Goal: Complete Application Form: Complete application form

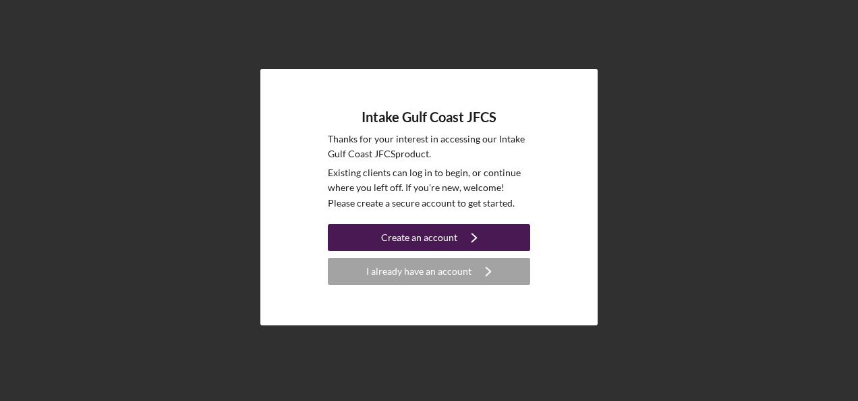
click at [390, 235] on div "Create an account" at bounding box center [419, 237] width 76 height 27
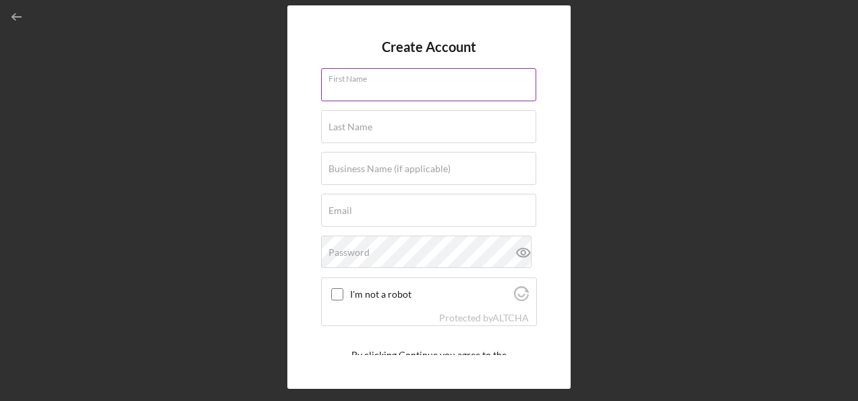
click at [398, 78] on div "First Name" at bounding box center [429, 85] width 216 height 34
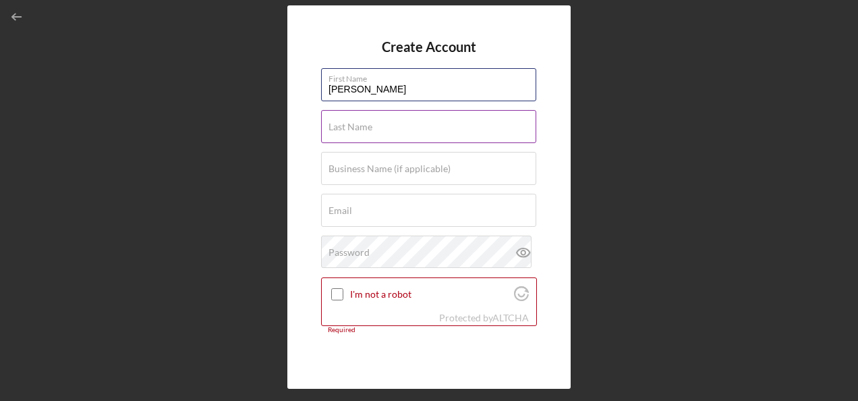
type input "[PERSON_NAME]"
click at [333, 128] on label "Last Name" at bounding box center [351, 126] width 44 height 11
click at [333, 128] on input "Last Name" at bounding box center [428, 126] width 215 height 32
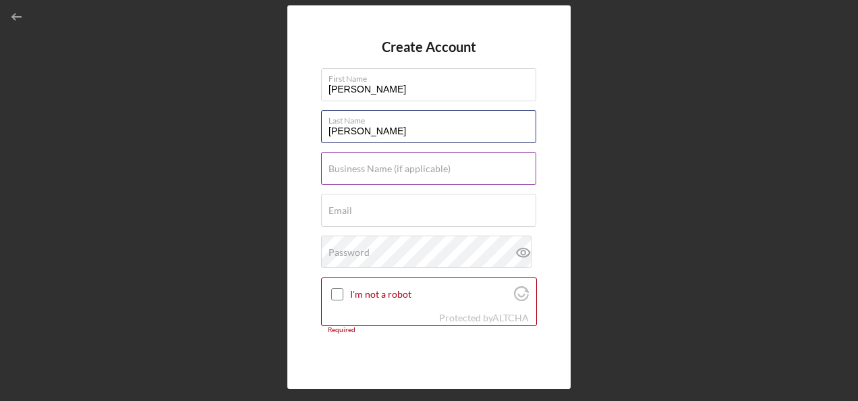
type input "[PERSON_NAME]"
click at [347, 165] on label "Business Name (if applicable)" at bounding box center [390, 168] width 122 height 11
click at [347, 165] on input "Business Name (if applicable)" at bounding box center [428, 168] width 215 height 32
type input "LuisFer"
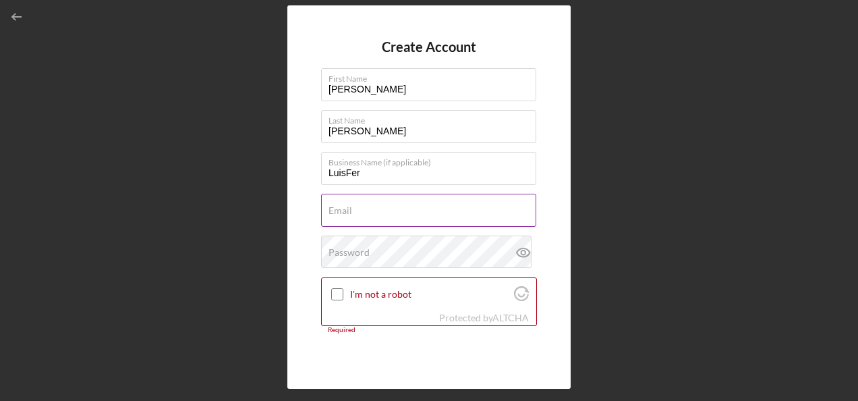
click at [364, 209] on div "Email Required" at bounding box center [429, 211] width 216 height 34
paste input "[EMAIL_ADDRESS][DOMAIN_NAME]"
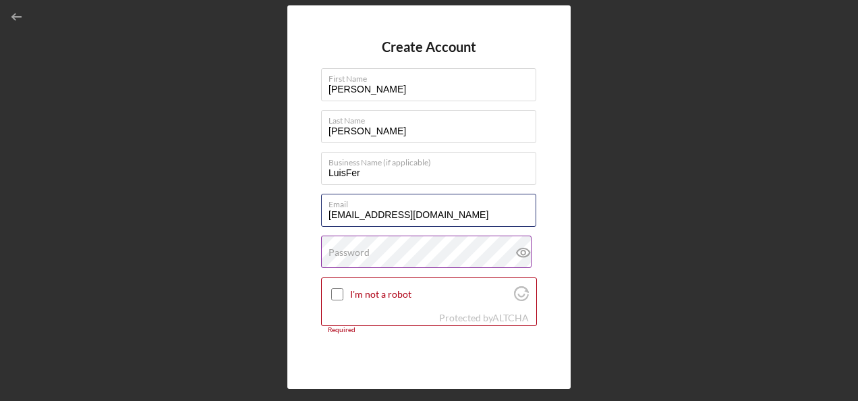
type input "[EMAIL_ADDRESS][DOMAIN_NAME]"
click at [367, 252] on label "Password" at bounding box center [349, 252] width 41 height 11
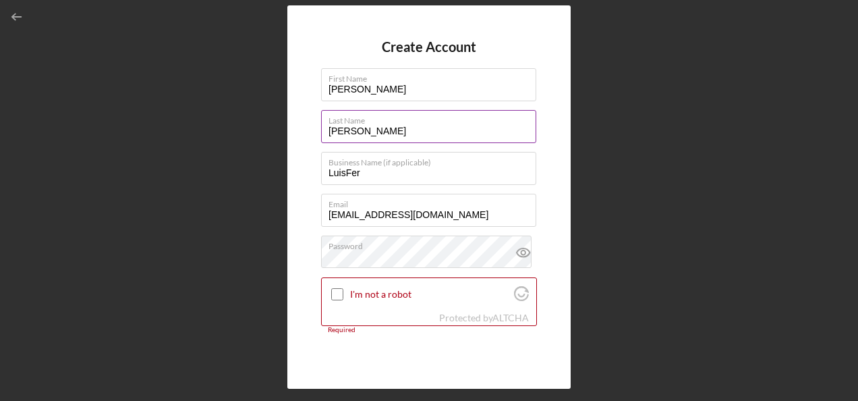
click at [453, 117] on label "Last Name" at bounding box center [433, 118] width 208 height 15
click at [453, 117] on input "[PERSON_NAME]" at bounding box center [428, 126] width 215 height 32
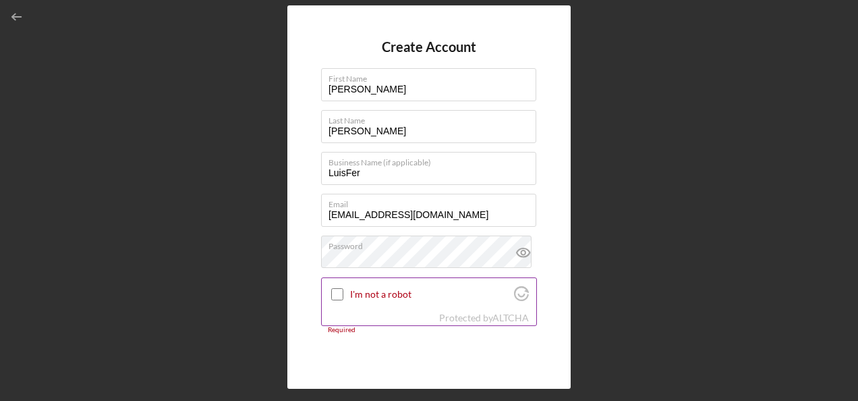
click at [339, 293] on input "I'm not a robot" at bounding box center [337, 294] width 12 height 12
checkbox input "true"
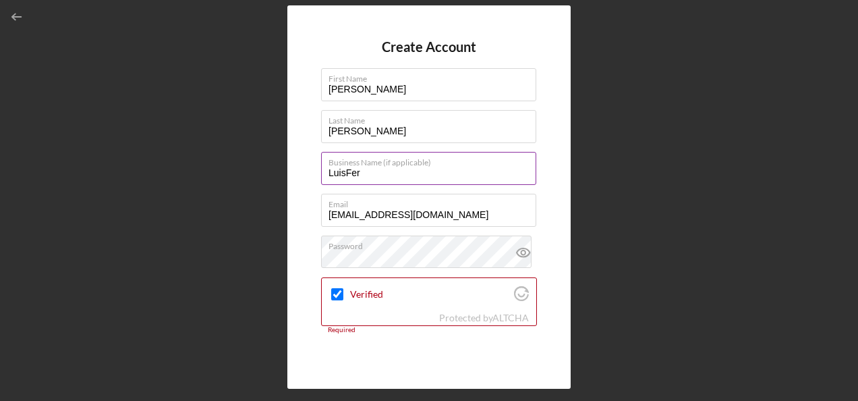
click at [374, 166] on label "Business Name (if applicable)" at bounding box center [433, 159] width 208 height 15
click at [374, 166] on input "LuisFer" at bounding box center [428, 168] width 215 height 32
type input "L"
click at [354, 174] on input "Fuegos y [PERSON_NAME] BBQ LLC" at bounding box center [428, 168] width 215 height 32
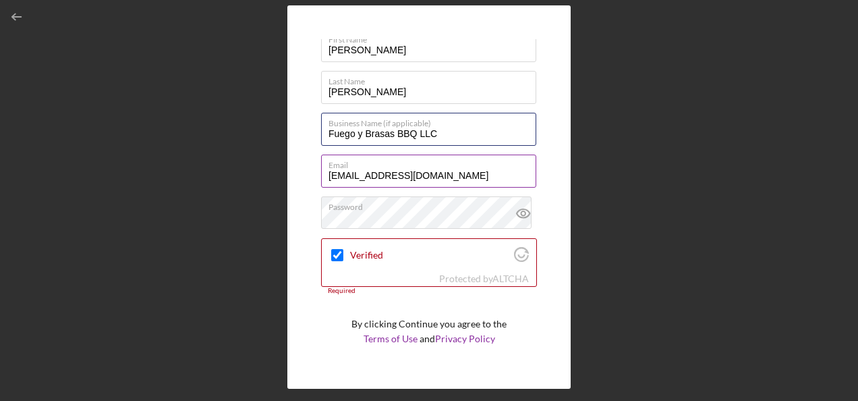
scroll to position [70, 0]
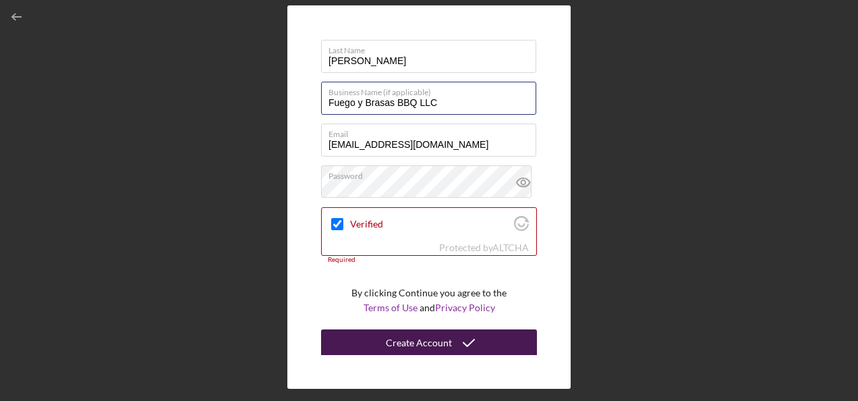
type input "Fuego y Brasas BBQ LLC"
click at [409, 344] on div "Create Account" at bounding box center [419, 342] width 66 height 27
click at [387, 339] on div "Create Account" at bounding box center [419, 342] width 66 height 27
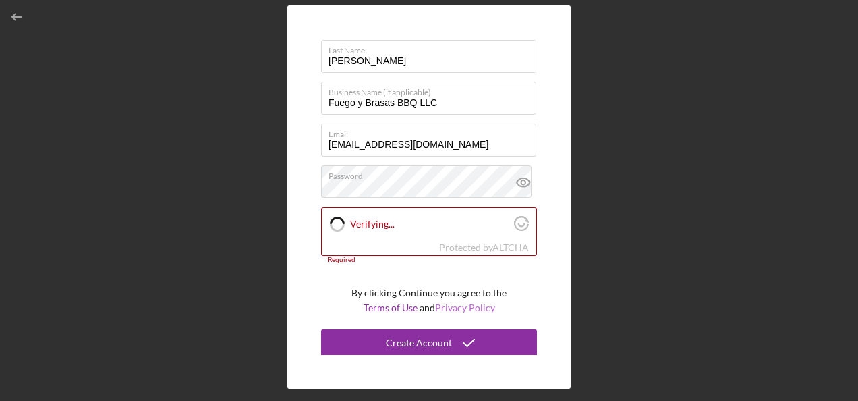
scroll to position [0, 0]
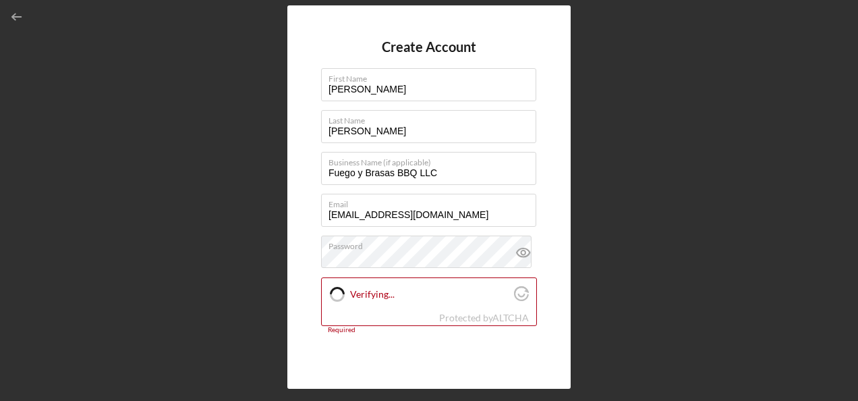
checkbox input "true"
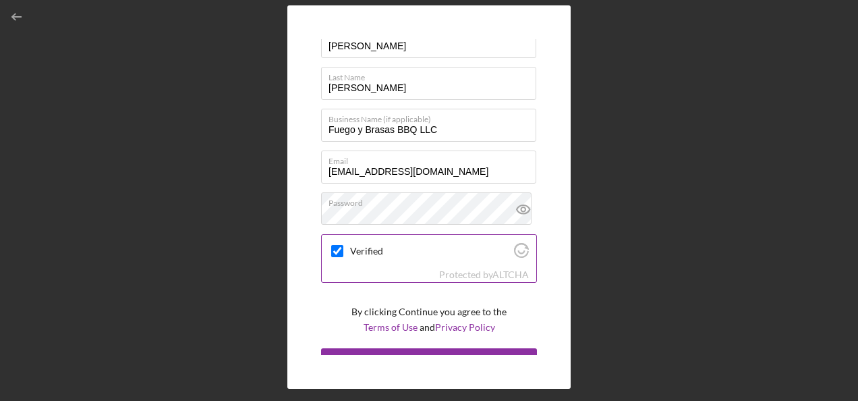
scroll to position [63, 0]
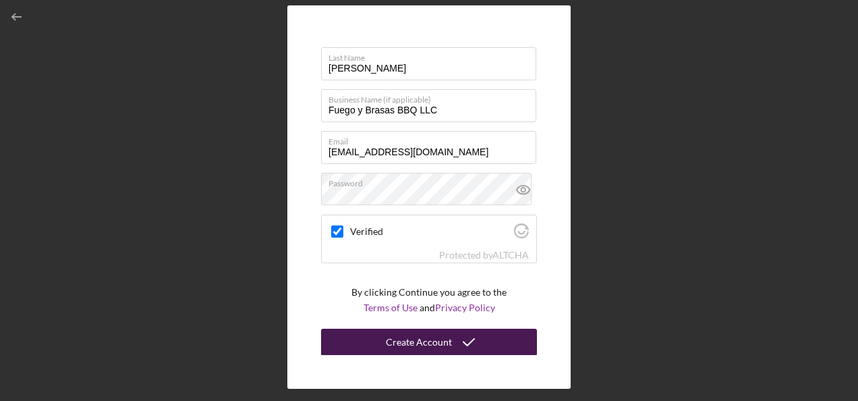
click at [413, 337] on div "Create Account" at bounding box center [419, 342] width 66 height 27
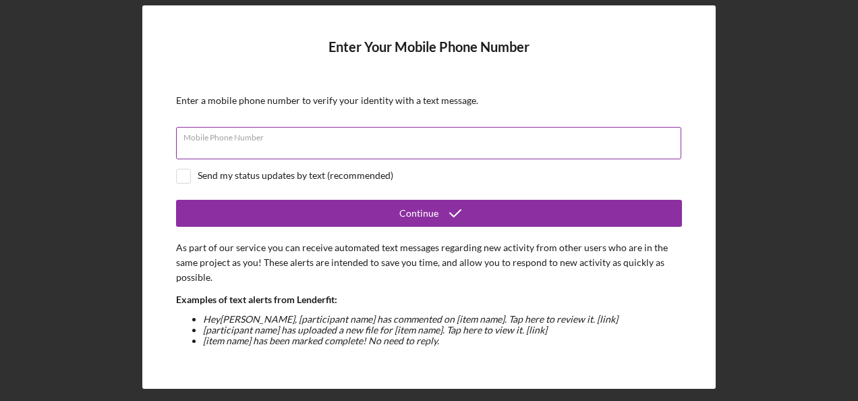
click at [286, 143] on input "Mobile Phone Number" at bounding box center [428, 143] width 505 height 32
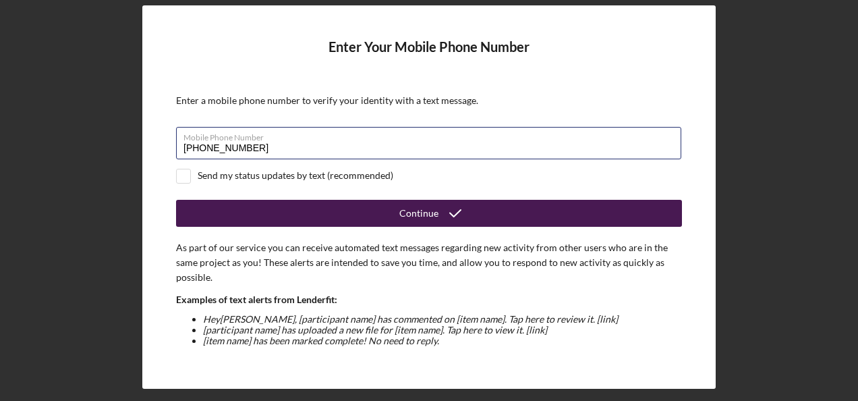
type input "[PHONE_NUMBER]"
click at [372, 210] on button "Continue" at bounding box center [429, 213] width 506 height 27
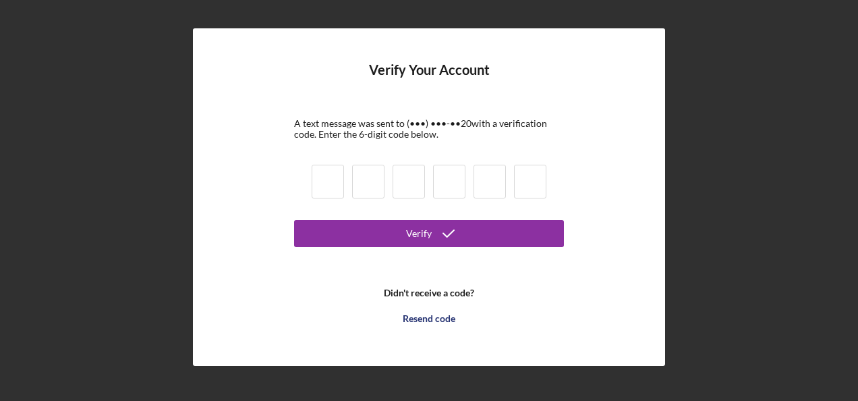
click at [328, 183] on input at bounding box center [328, 182] width 32 height 34
type input "1"
type input "6"
type input "8"
type input "4"
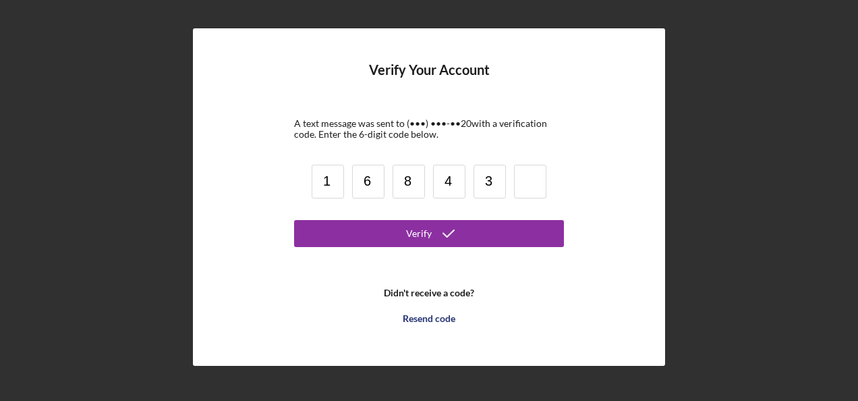
type input "3"
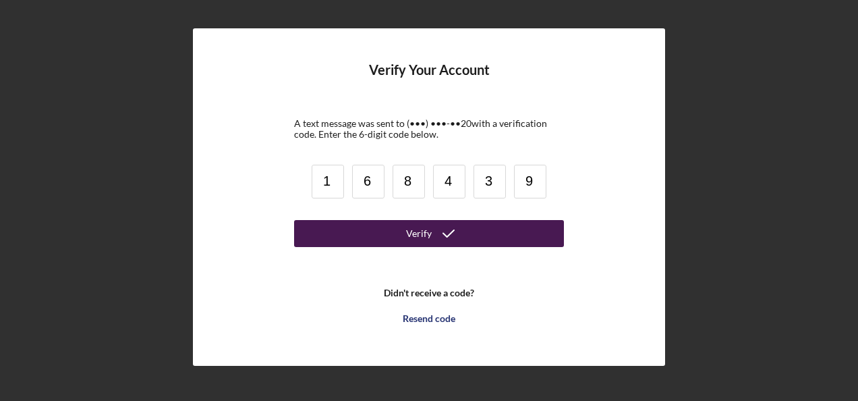
type input "9"
click at [476, 232] on button "Verify" at bounding box center [429, 233] width 270 height 27
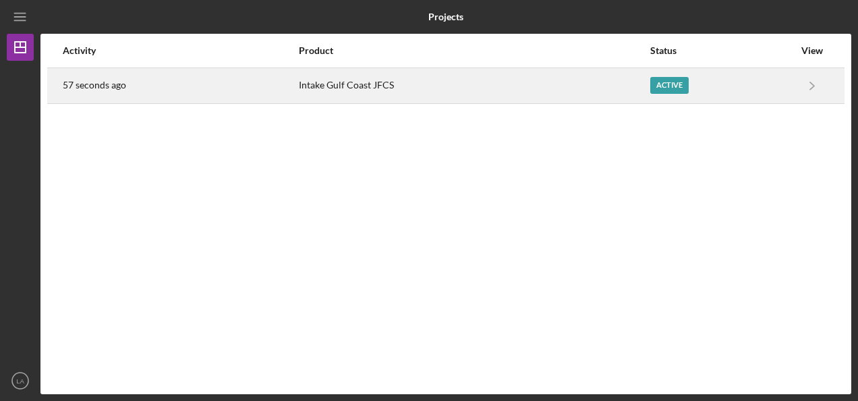
click at [364, 85] on div "Intake Gulf Coast JFCS" at bounding box center [474, 86] width 350 height 34
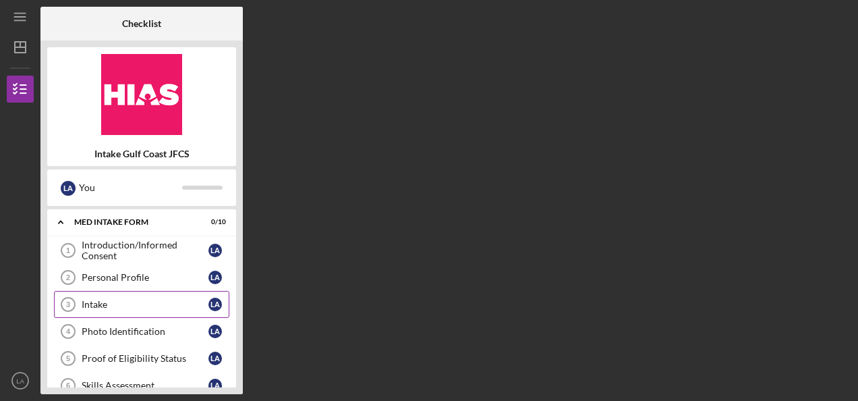
click at [98, 291] on link "Intake 3 Intake L A" at bounding box center [141, 304] width 175 height 27
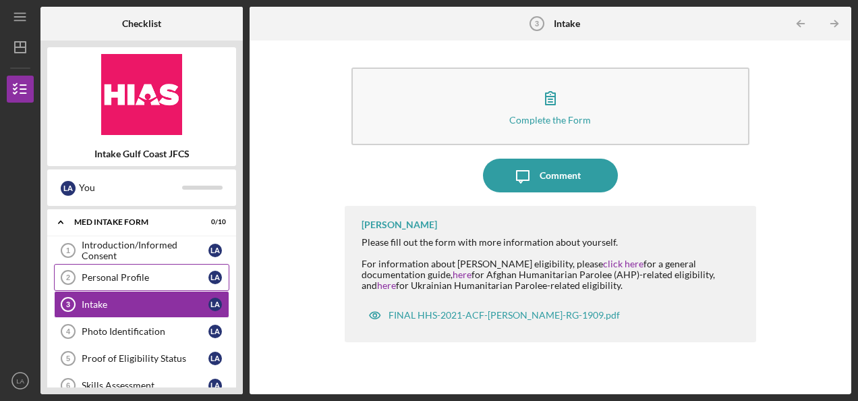
click at [103, 281] on div "Personal Profile" at bounding box center [145, 277] width 127 height 11
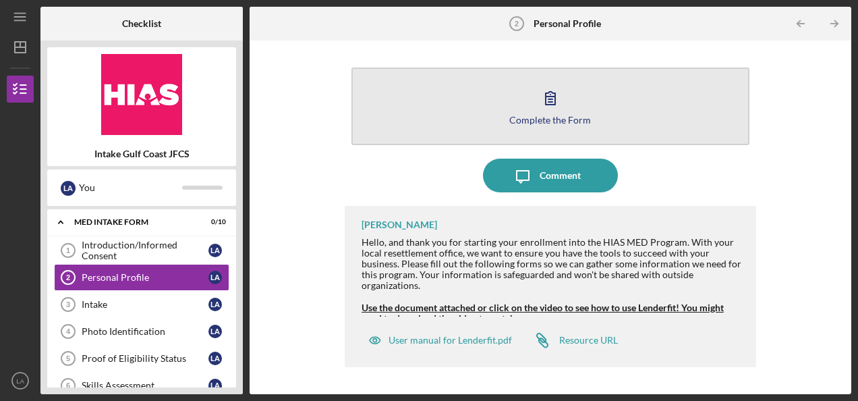
click at [530, 105] on button "Complete the Form Form" at bounding box center [550, 106] width 398 height 78
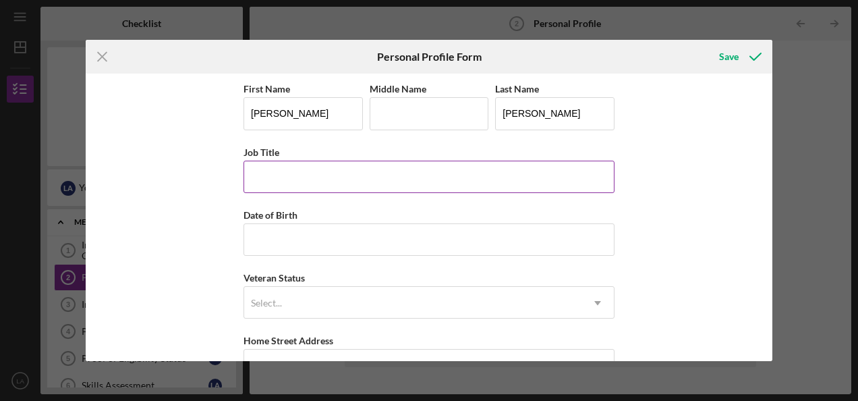
click at [290, 180] on input "Job Title" at bounding box center [429, 177] width 371 height 32
click at [729, 206] on div "First Name [PERSON_NAME] Middle Name Last Name [PERSON_NAME] Job Title Date of …" at bounding box center [429, 217] width 687 height 287
click at [177, 329] on div "First Name [PERSON_NAME] Middle Name Last Name [PERSON_NAME] Job Title Date of …" at bounding box center [429, 217] width 687 height 287
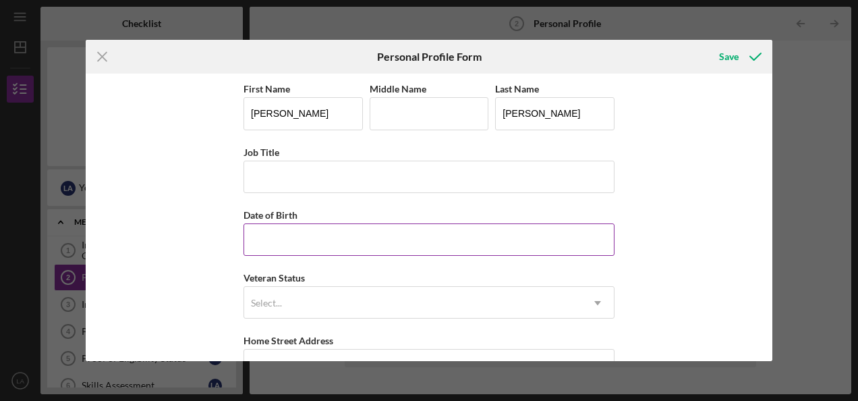
click at [288, 239] on input "Date of Birth" at bounding box center [429, 239] width 371 height 32
type input "[DATE]"
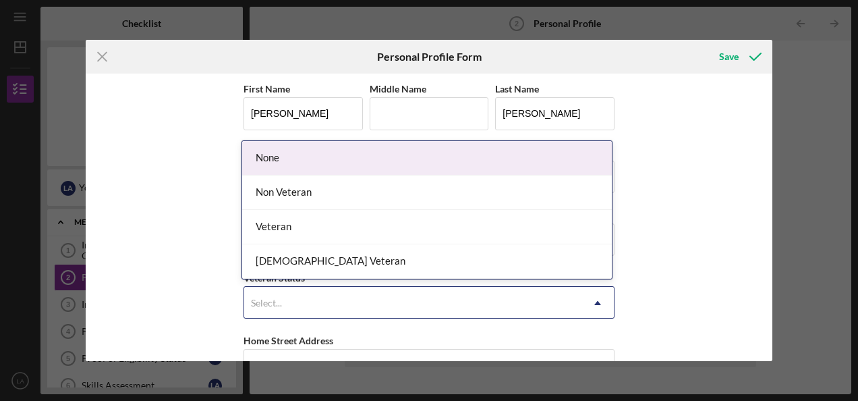
click at [314, 304] on div "Select..." at bounding box center [412, 302] width 337 height 31
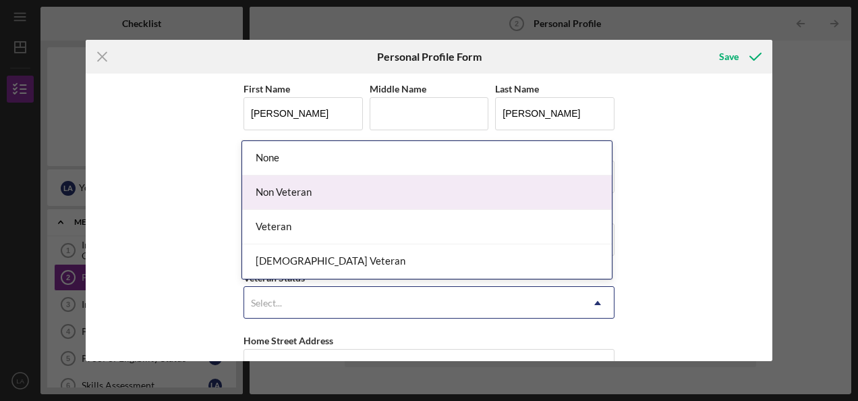
click at [293, 193] on div "Non Veteran" at bounding box center [427, 192] width 370 height 34
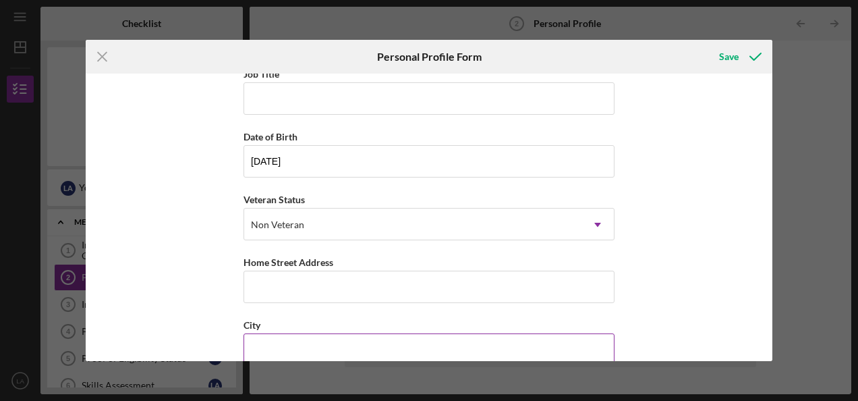
scroll to position [135, 0]
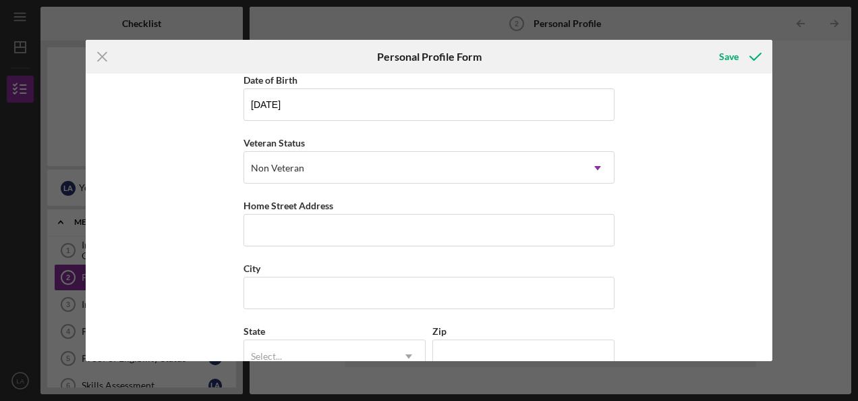
drag, startPoint x: 737, startPoint y: 192, endPoint x: 730, endPoint y: 192, distance: 7.4
click at [737, 192] on div "First Name [PERSON_NAME] Middle Name Last Name [PERSON_NAME] Job Title Date of …" at bounding box center [429, 217] width 687 height 287
click at [324, 230] on input "Home Street Address" at bounding box center [429, 230] width 371 height 32
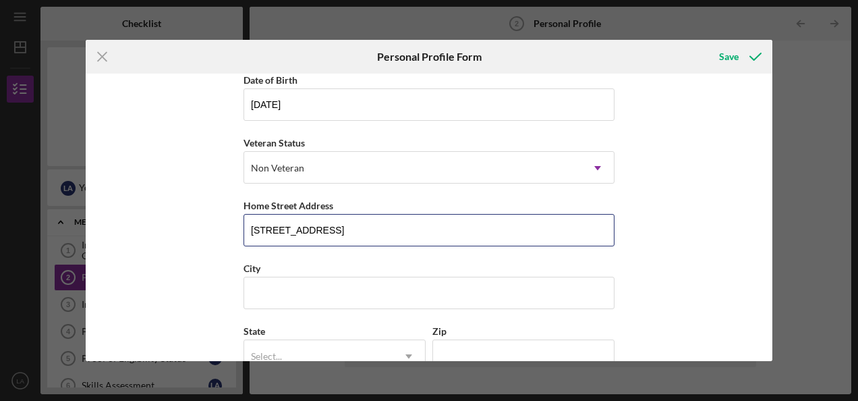
type input "[STREET_ADDRESS]"
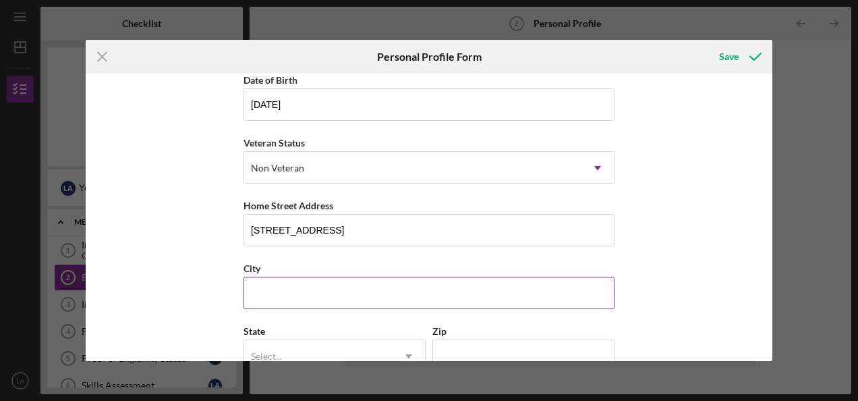
click at [349, 293] on input "City" at bounding box center [429, 293] width 371 height 32
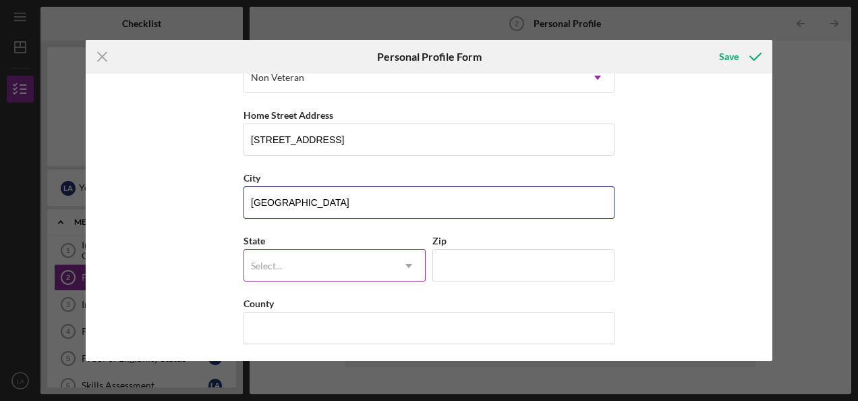
type input "[GEOGRAPHIC_DATA]"
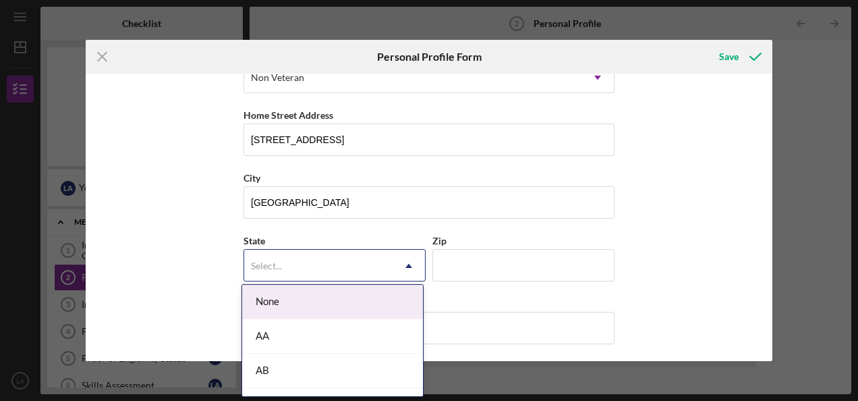
click at [408, 264] on icon "Icon/Dropdown Arrow" at bounding box center [409, 266] width 32 height 32
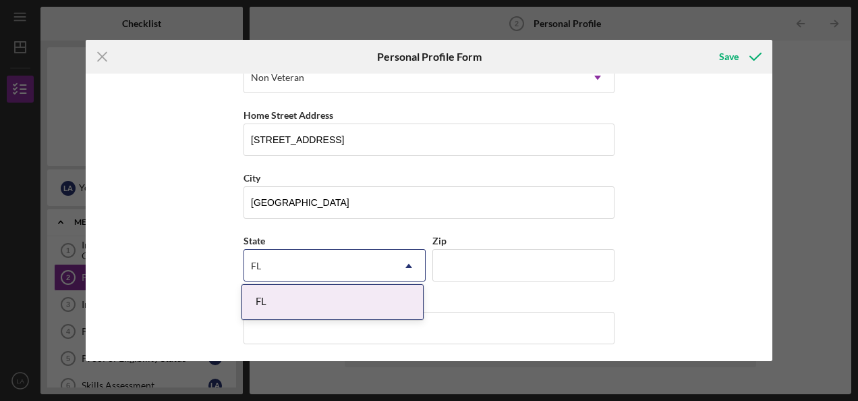
type input "FL"
click at [347, 282] on div "State 1 result available for search term FL. Use Up and Down to choose options,…" at bounding box center [335, 263] width 182 height 63
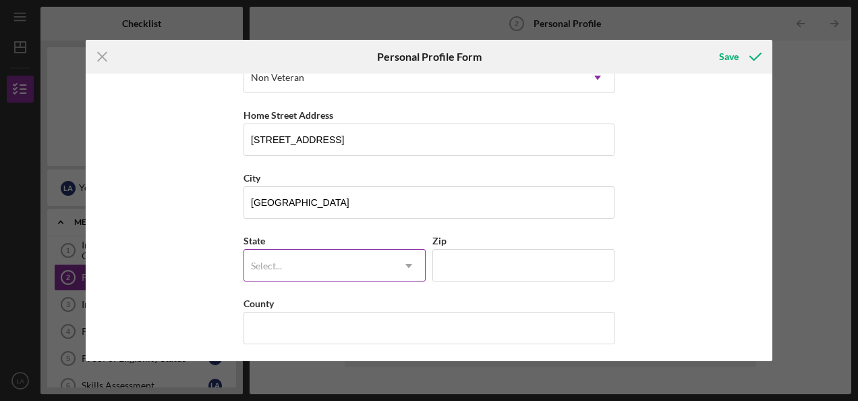
drag, startPoint x: 425, startPoint y: 265, endPoint x: 398, endPoint y: 262, distance: 27.1
click at [416, 264] on div "State Select... Icon/Dropdown Arrow Zip" at bounding box center [429, 263] width 371 height 63
click at [401, 262] on icon "Icon/Dropdown Arrow" at bounding box center [409, 266] width 32 height 32
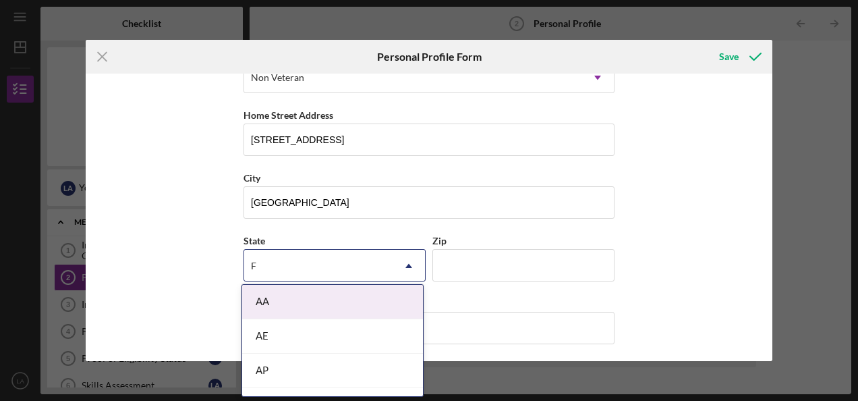
type input "FL"
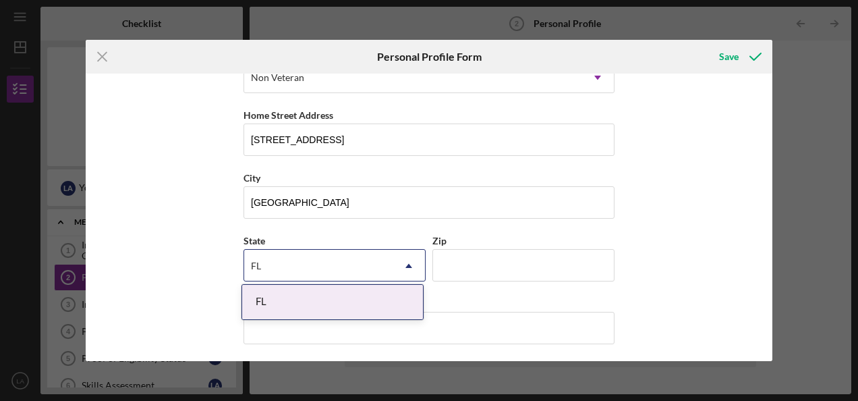
click at [363, 310] on div "FL" at bounding box center [332, 302] width 181 height 34
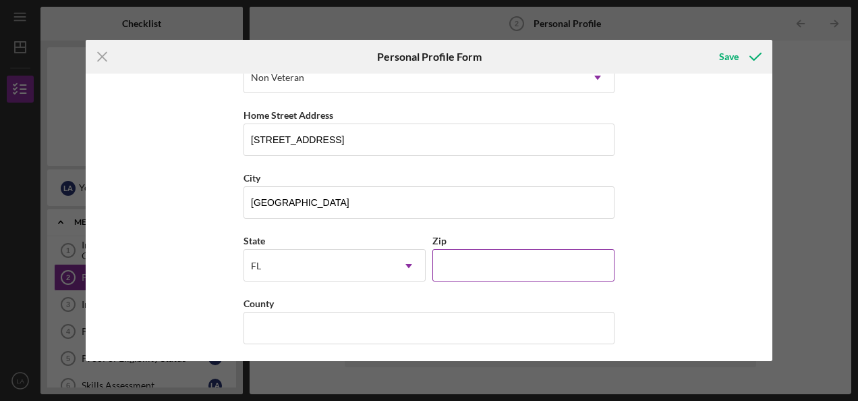
click at [469, 260] on input "Zip" at bounding box center [523, 265] width 182 height 32
type input "33135"
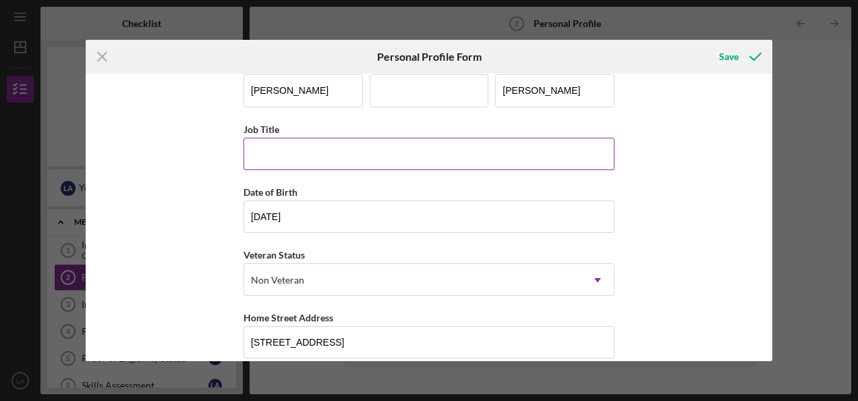
scroll to position [0, 0]
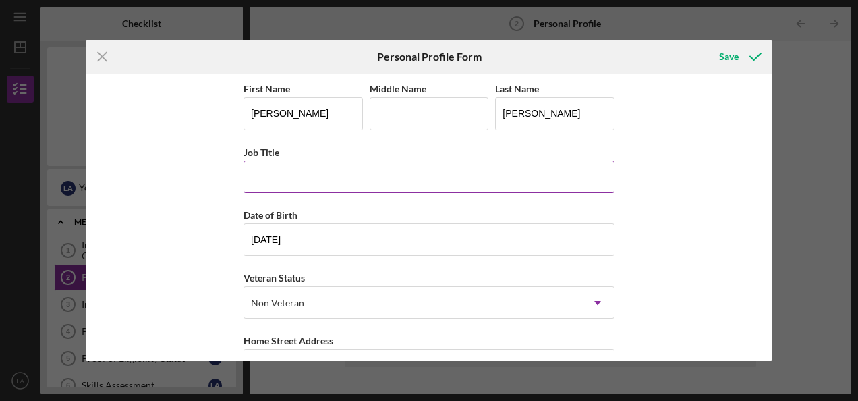
click at [340, 171] on input "Job Title" at bounding box center [429, 177] width 371 height 32
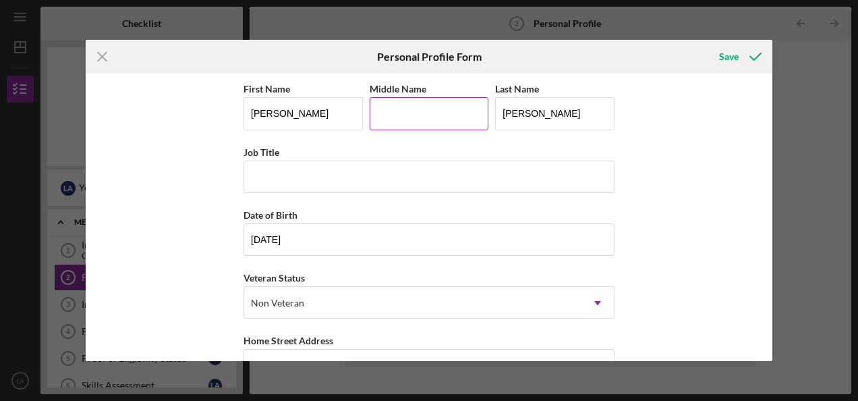
click at [417, 120] on input "Middle Name" at bounding box center [429, 113] width 119 height 32
type input "F."
click at [722, 124] on div "First Name [PERSON_NAME] Middle Name F. Last Name [PERSON_NAME] Job Title Date …" at bounding box center [429, 217] width 687 height 287
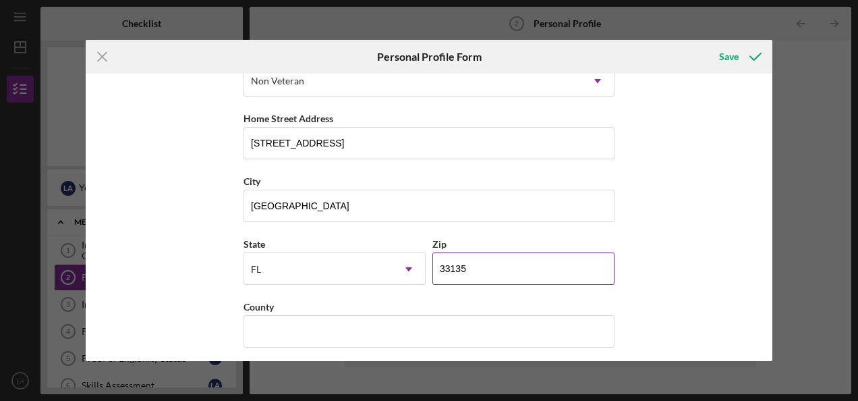
scroll to position [225, 0]
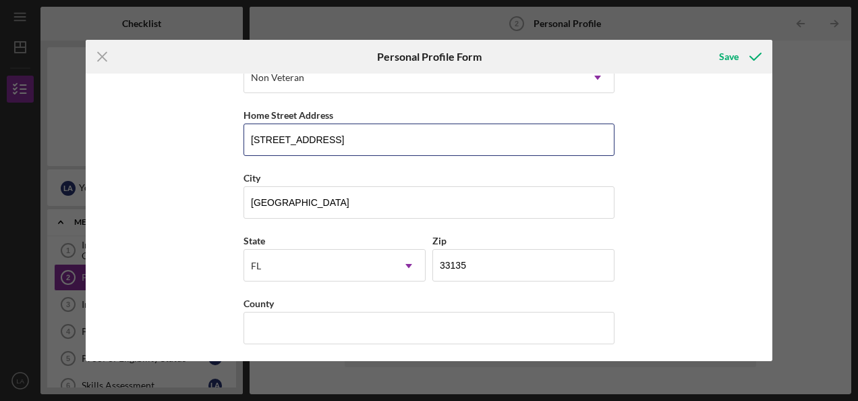
drag, startPoint x: 322, startPoint y: 134, endPoint x: 225, endPoint y: 135, distance: 97.1
click at [225, 134] on div "First Name [PERSON_NAME] Middle Name F. Last Name [PERSON_NAME] Job Title Date …" at bounding box center [429, 217] width 687 height 287
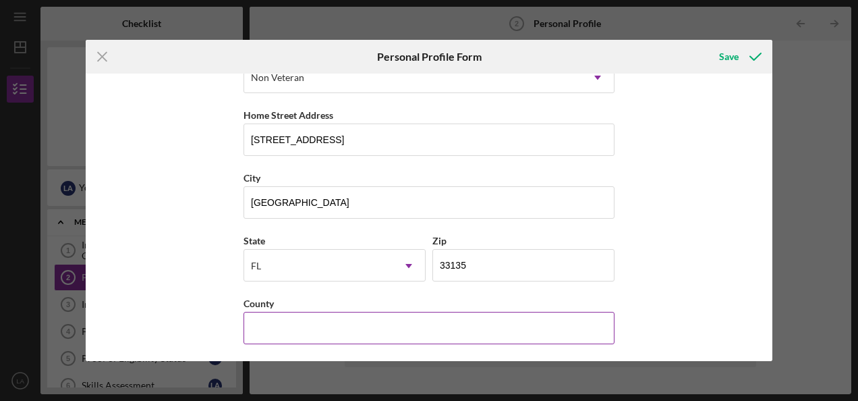
click at [308, 316] on input "County" at bounding box center [429, 328] width 371 height 32
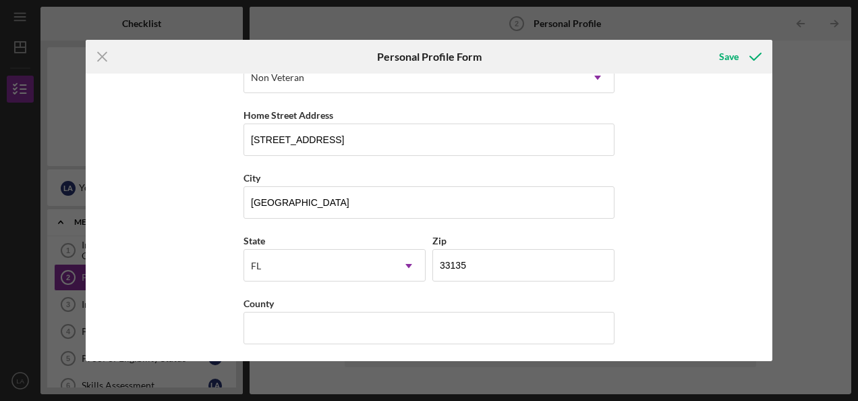
click at [715, 109] on div "First Name [PERSON_NAME] Middle Name F. Last Name [PERSON_NAME] Job Title Date …" at bounding box center [429, 217] width 687 height 287
click at [688, 57] on div "Save" at bounding box center [658, 57] width 229 height 34
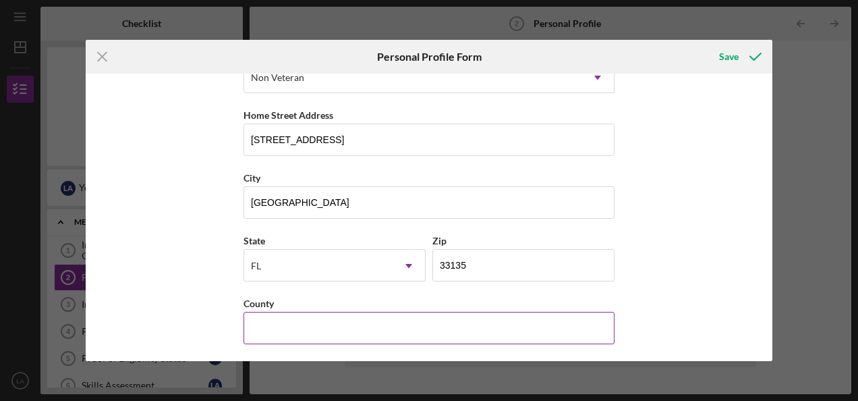
click at [295, 318] on input "County" at bounding box center [429, 328] width 371 height 32
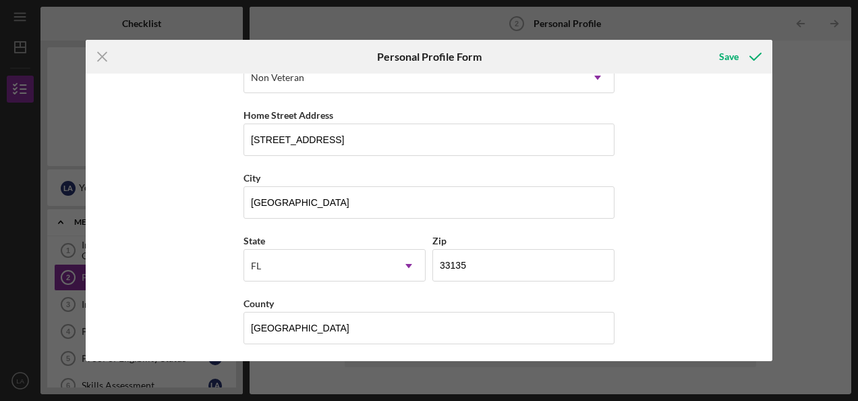
click at [725, 174] on div "First Name [PERSON_NAME] Middle Name F. Last Name [PERSON_NAME] Job Title Date …" at bounding box center [429, 217] width 687 height 287
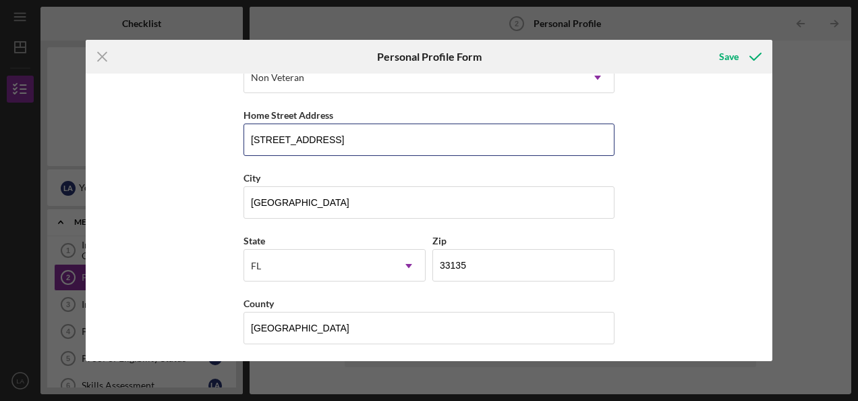
drag, startPoint x: 380, startPoint y: 144, endPoint x: 239, endPoint y: 143, distance: 141.7
click at [239, 143] on div "First Name [PERSON_NAME] Middle Name F. Last Name [PERSON_NAME] Job Title Date …" at bounding box center [429, 217] width 687 height 287
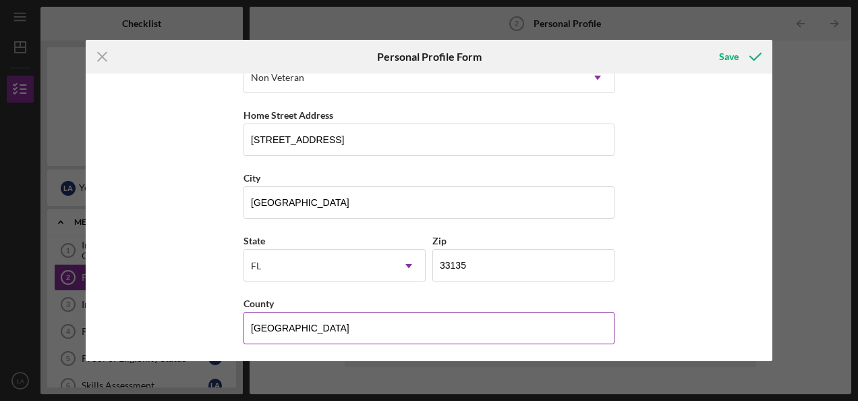
click at [312, 325] on input "[GEOGRAPHIC_DATA]" at bounding box center [429, 328] width 371 height 32
type input "MIAMI DADE"
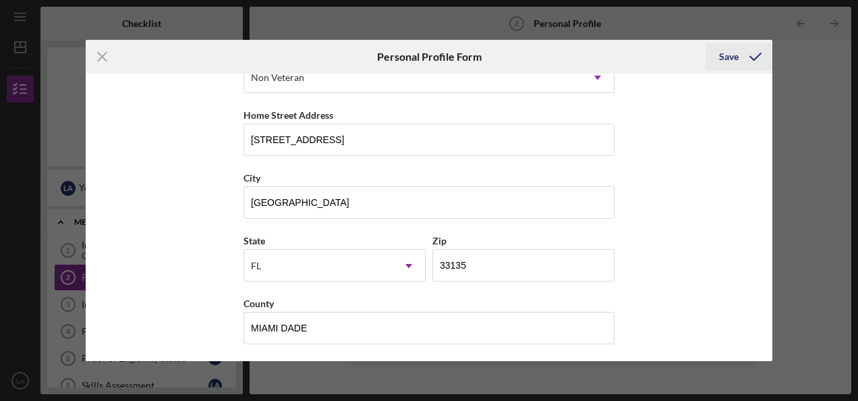
click at [722, 58] on div "Save" at bounding box center [729, 56] width 20 height 27
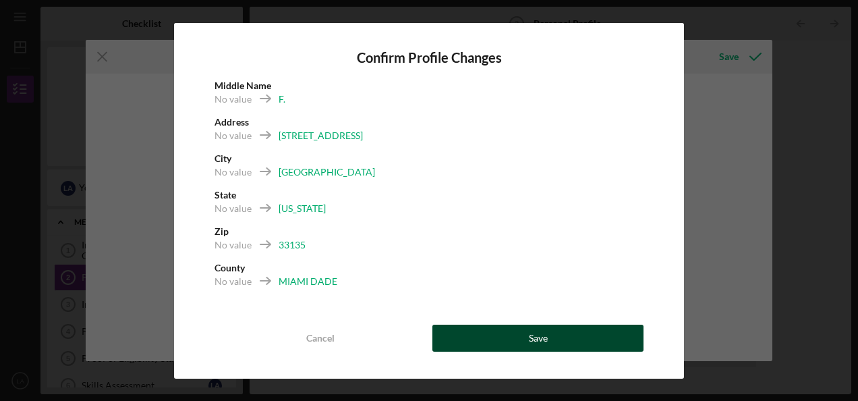
click at [498, 333] on button "Save" at bounding box center [537, 337] width 211 height 27
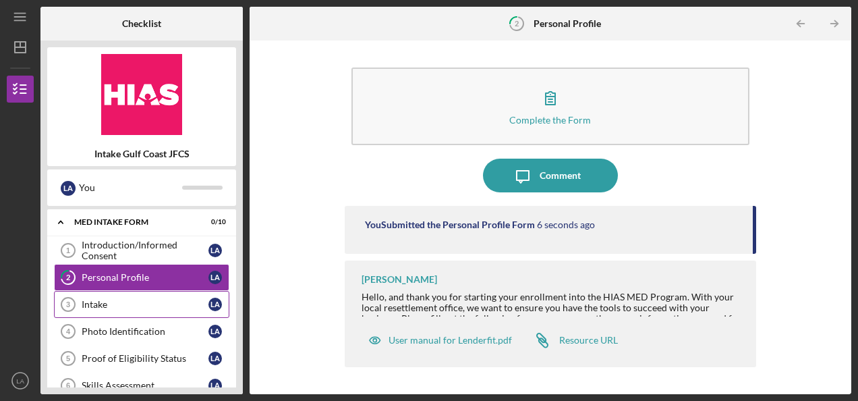
click at [108, 303] on div "Intake" at bounding box center [145, 304] width 127 height 11
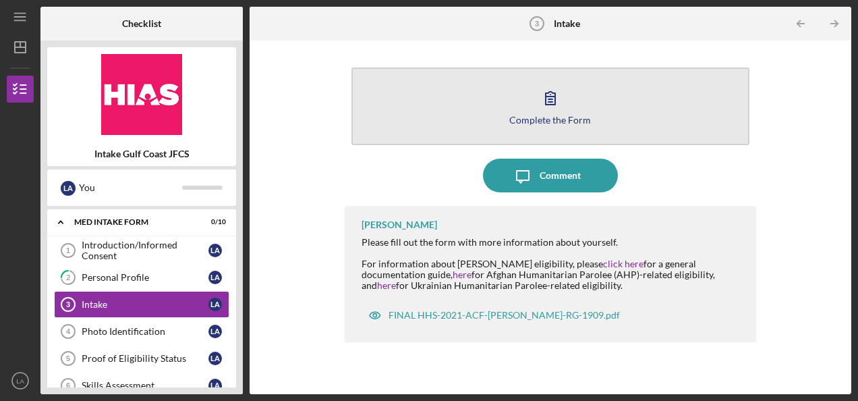
click at [488, 95] on button "Complete the Form Form" at bounding box center [550, 106] width 398 height 78
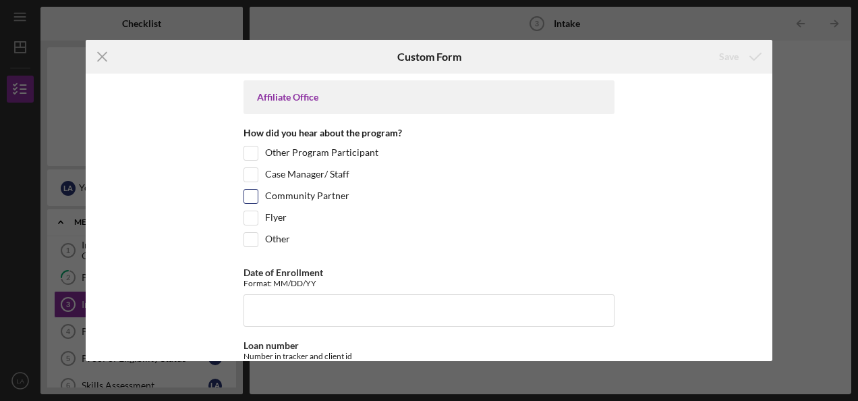
click at [256, 191] on div "Community Partner" at bounding box center [429, 200] width 371 height 22
drag, startPoint x: 256, startPoint y: 192, endPoint x: 250, endPoint y: 198, distance: 8.6
click at [254, 192] on div "Community Partner" at bounding box center [429, 200] width 371 height 22
click at [251, 198] on input "Community Partner" at bounding box center [250, 196] width 13 height 13
checkbox input "true"
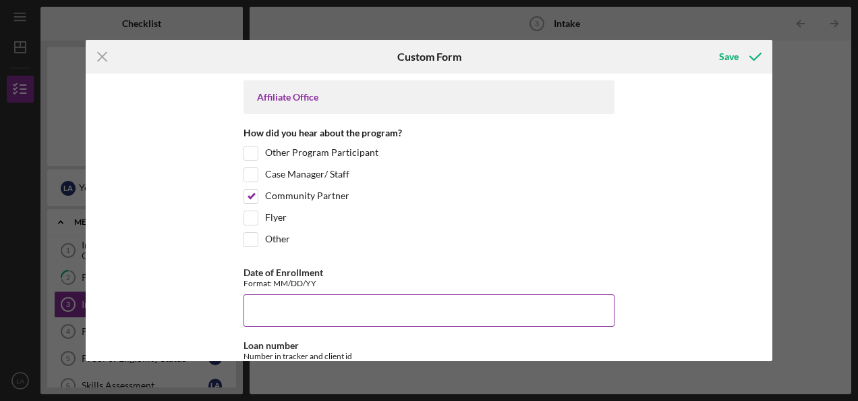
click at [287, 294] on input "Date of Enrollment" at bounding box center [429, 310] width 371 height 32
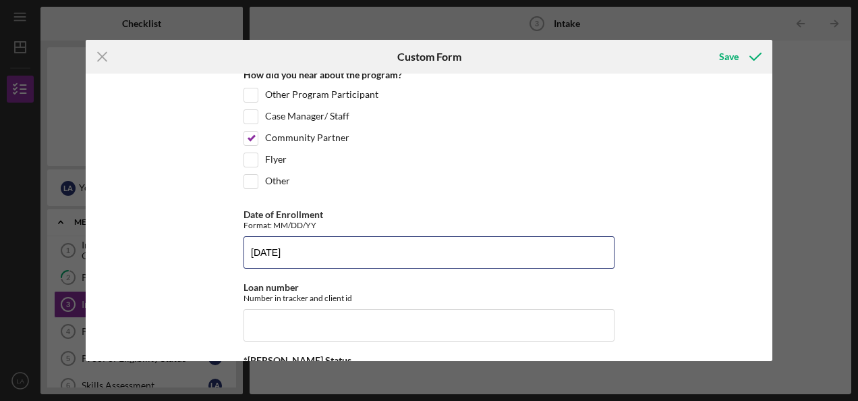
scroll to position [135, 0]
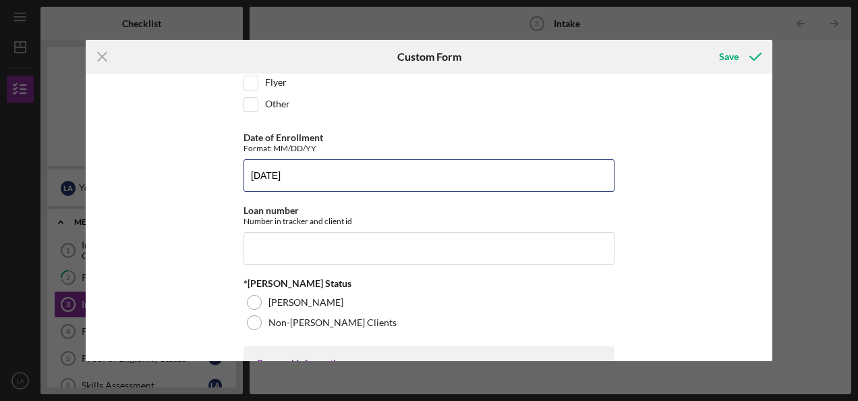
type input "[DATE]"
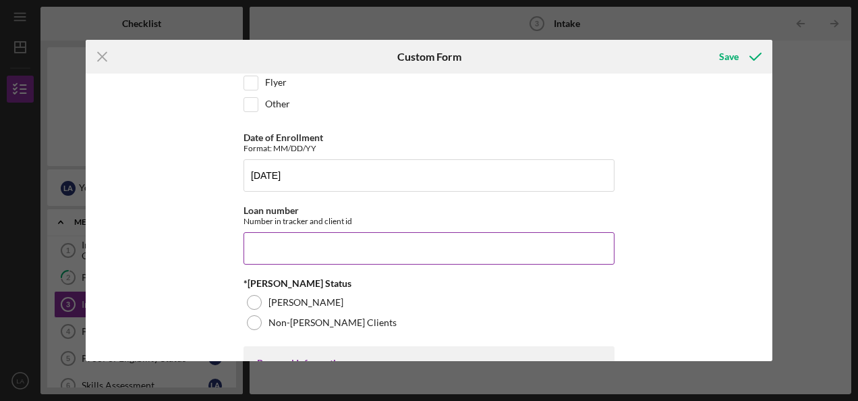
click at [297, 254] on input "Loan number" at bounding box center [429, 248] width 371 height 32
paste input "EAFFL2507"
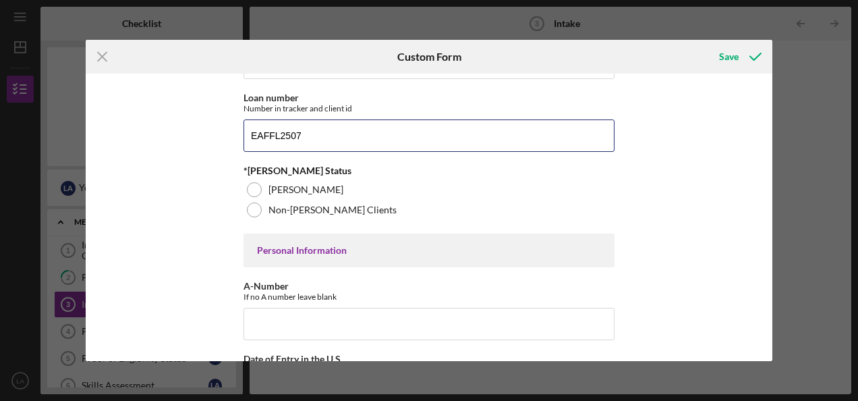
scroll to position [270, 0]
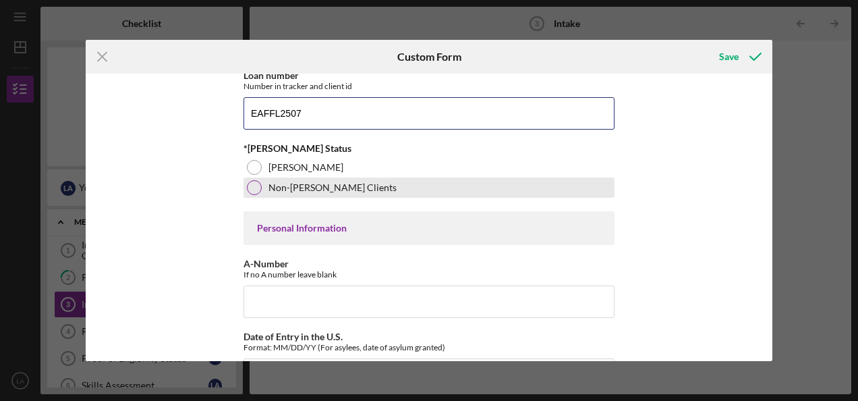
type input "EAFFL2507"
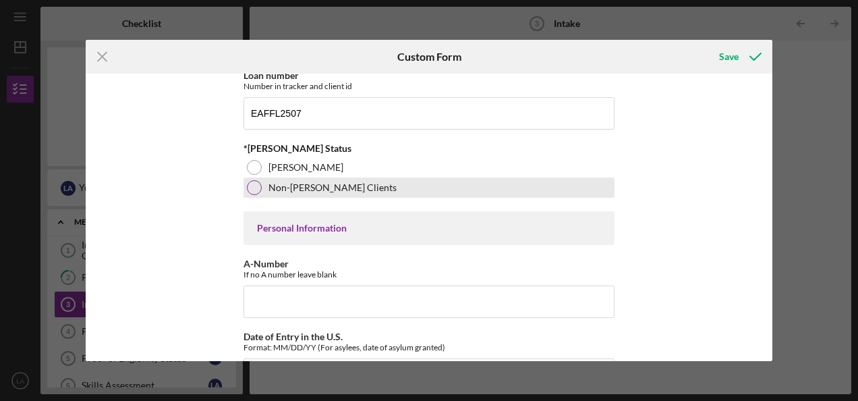
click at [249, 185] on div at bounding box center [254, 187] width 15 height 15
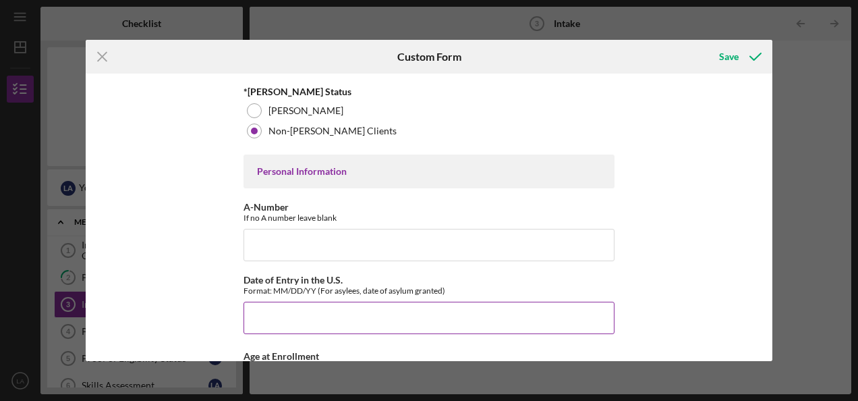
scroll to position [405, 0]
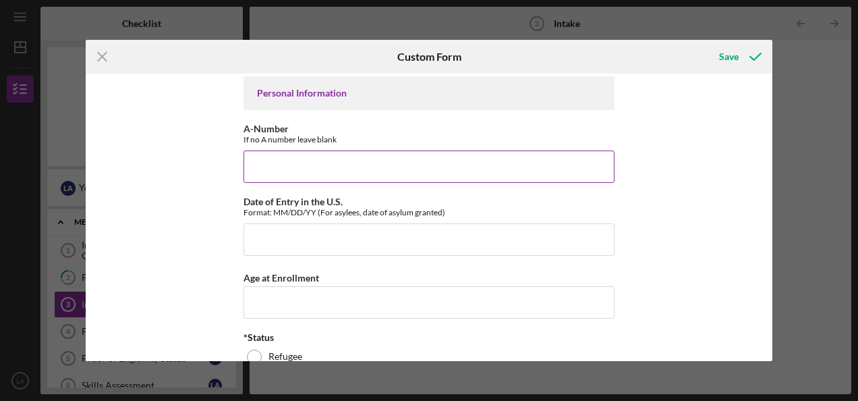
click at [298, 156] on input "A-Number" at bounding box center [429, 166] width 371 height 32
type input "240,536,497"
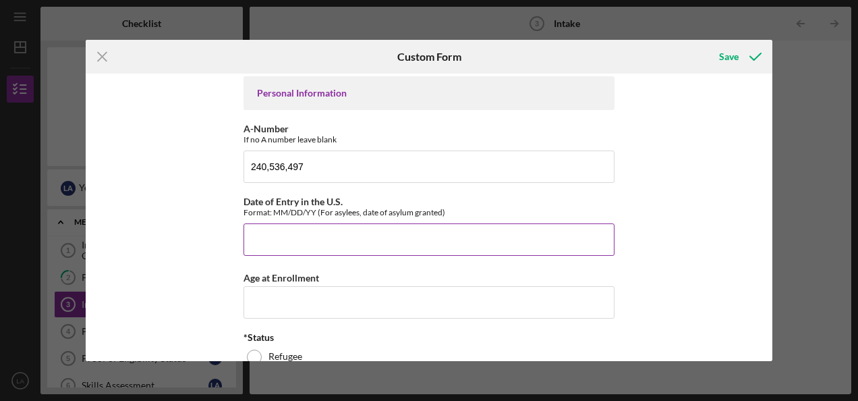
click at [329, 229] on input "Date of Entry in the U.S." at bounding box center [429, 239] width 371 height 32
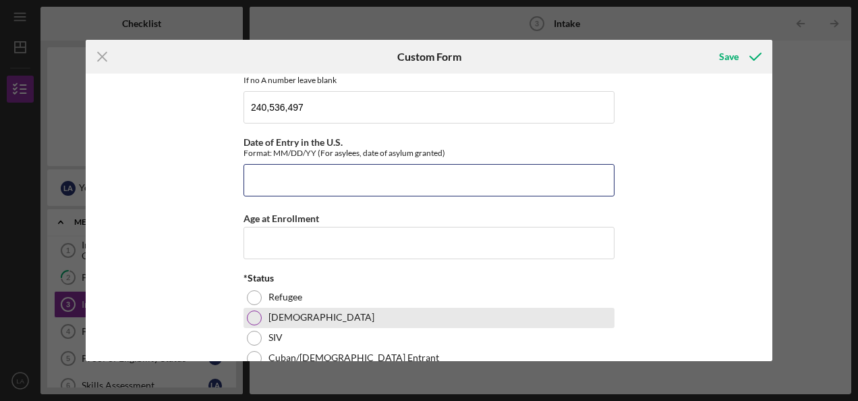
scroll to position [540, 0]
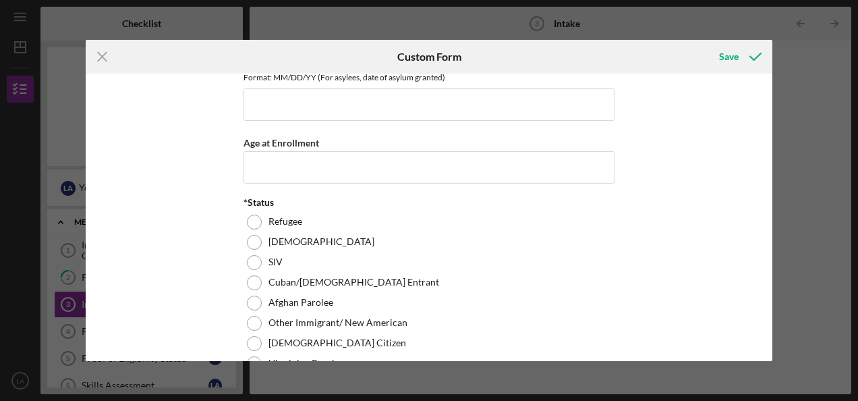
click at [175, 378] on div "Icon/Menu Close Custom Form Save Affiliate Office How did you hear about the pr…" at bounding box center [429, 200] width 858 height 401
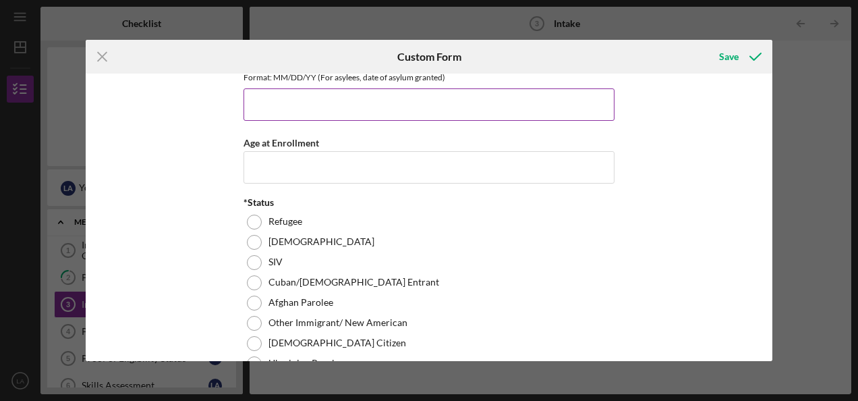
scroll to position [405, 0]
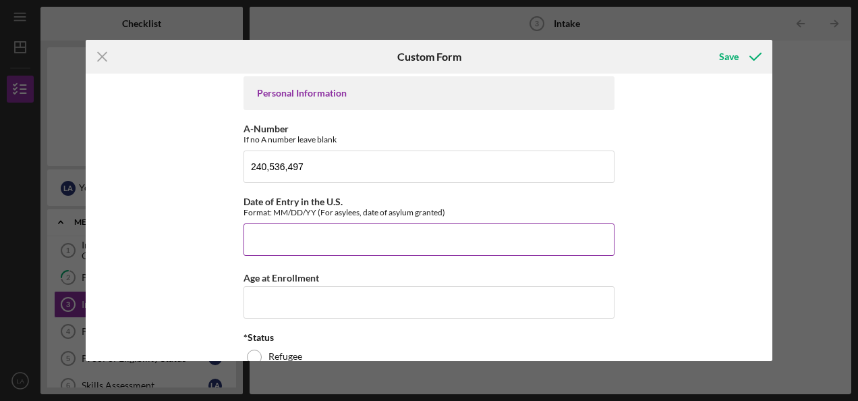
click at [311, 246] on input "Date of Entry in the U.S." at bounding box center [429, 239] width 371 height 32
type input "[DATE]"
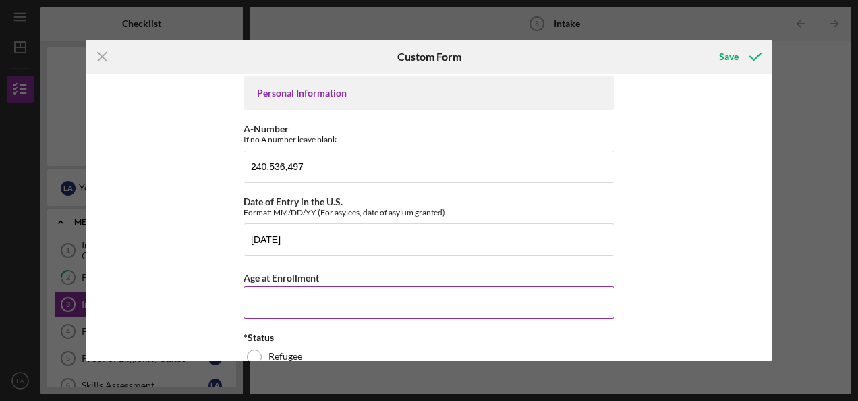
click at [271, 298] on input "Age at Enrollment" at bounding box center [429, 302] width 371 height 32
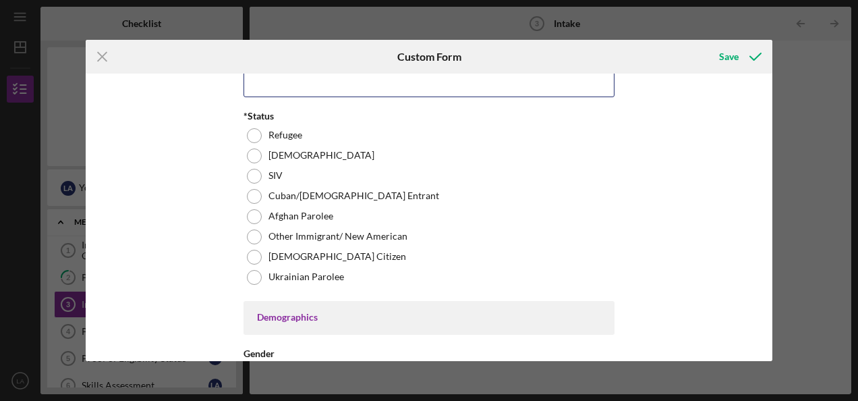
scroll to position [607, 0]
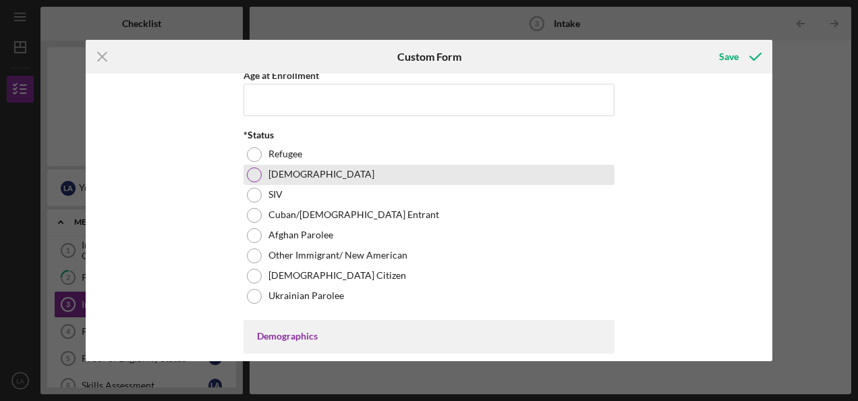
click at [252, 171] on div at bounding box center [254, 174] width 15 height 15
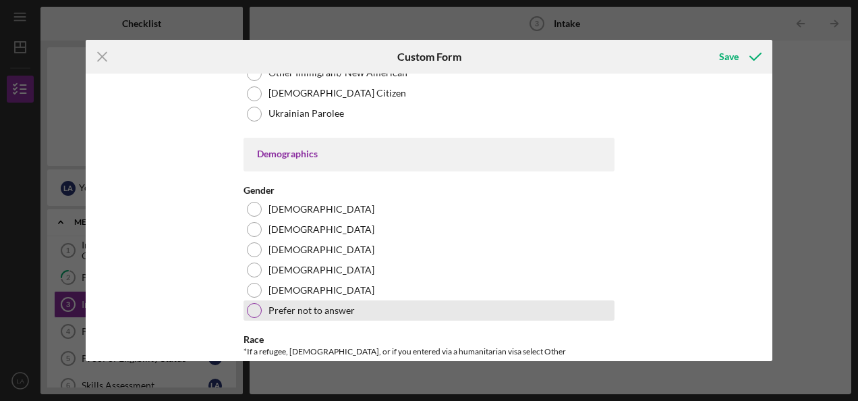
scroll to position [809, 0]
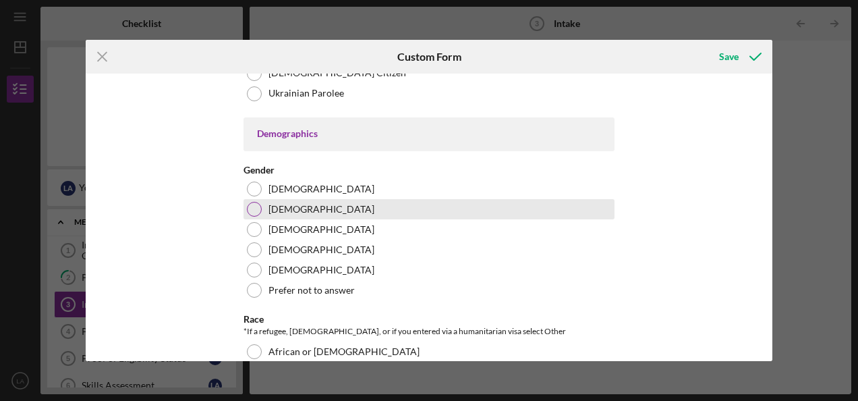
click at [264, 199] on div "[DEMOGRAPHIC_DATA]" at bounding box center [429, 209] width 371 height 20
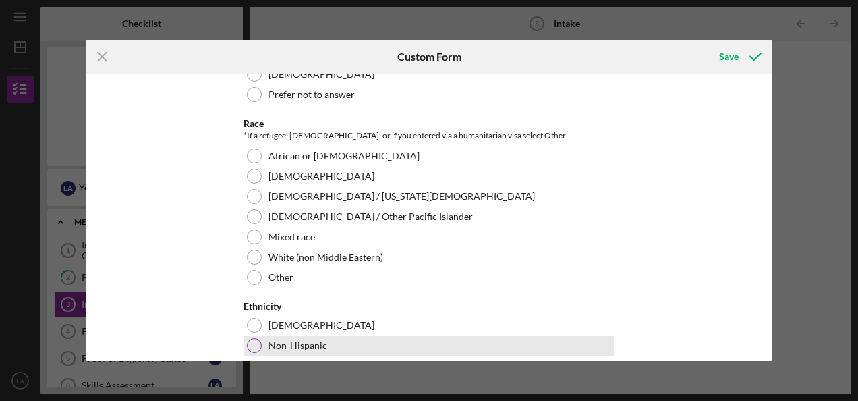
scroll to position [1012, 0]
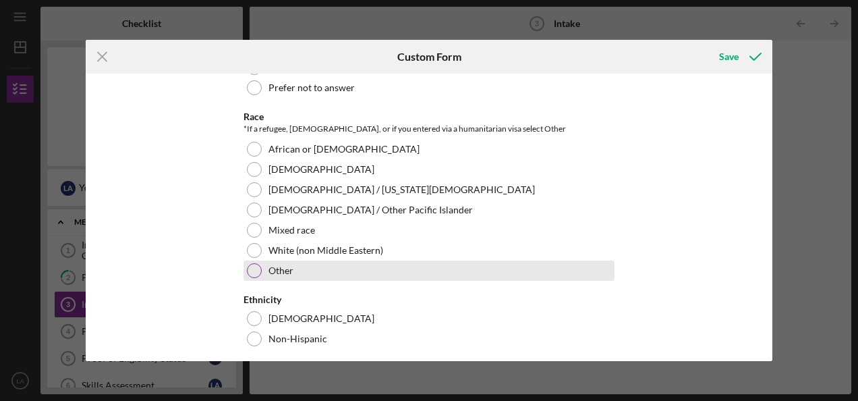
click at [284, 265] on label "Other" at bounding box center [280, 270] width 25 height 11
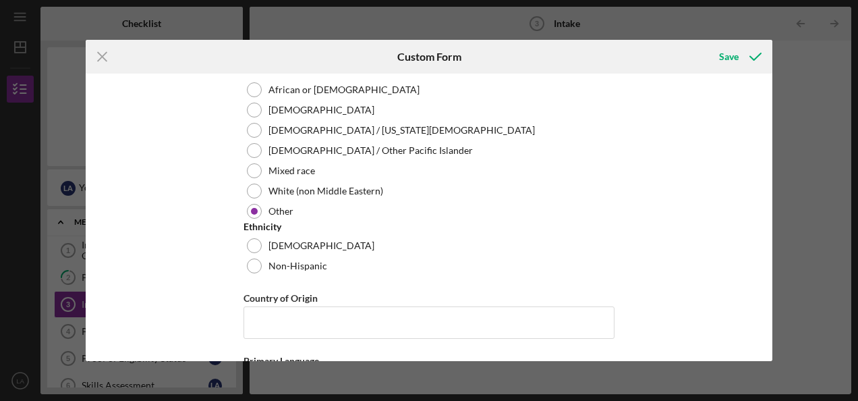
scroll to position [1147, 0]
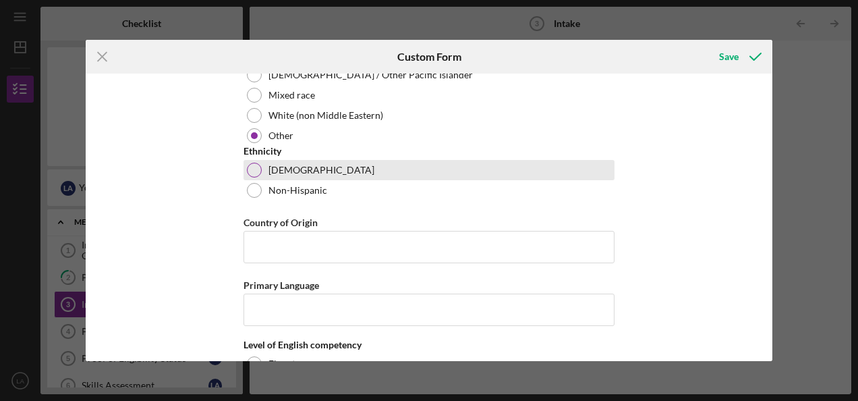
click at [262, 167] on div "[DEMOGRAPHIC_DATA]" at bounding box center [429, 170] width 371 height 20
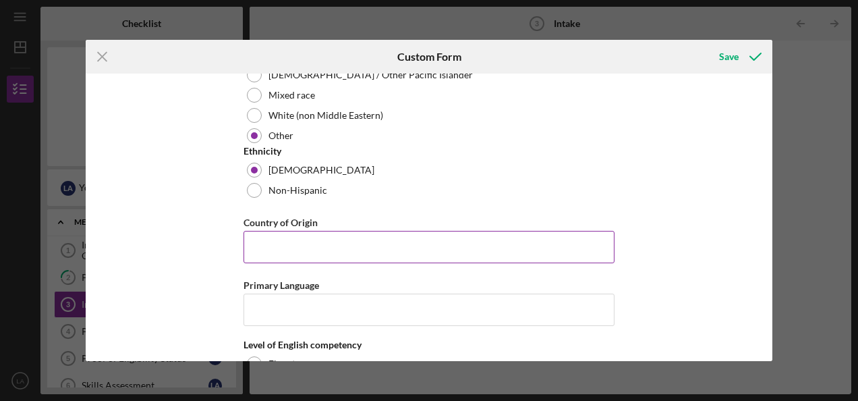
click at [304, 236] on input "Country of Origin" at bounding box center [429, 247] width 371 height 32
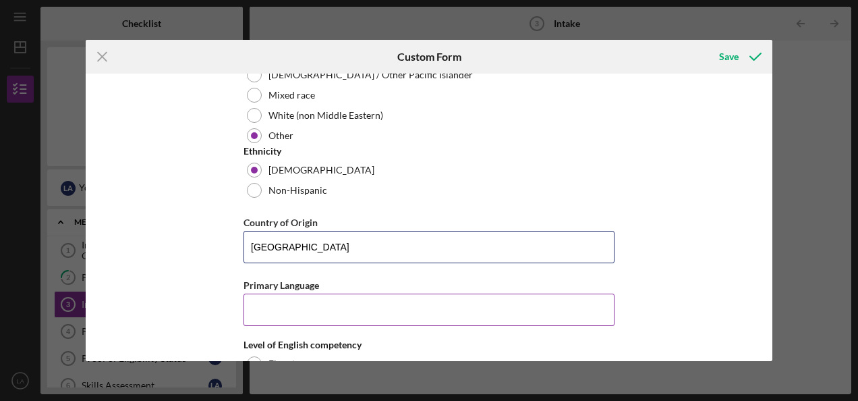
type input "[GEOGRAPHIC_DATA]"
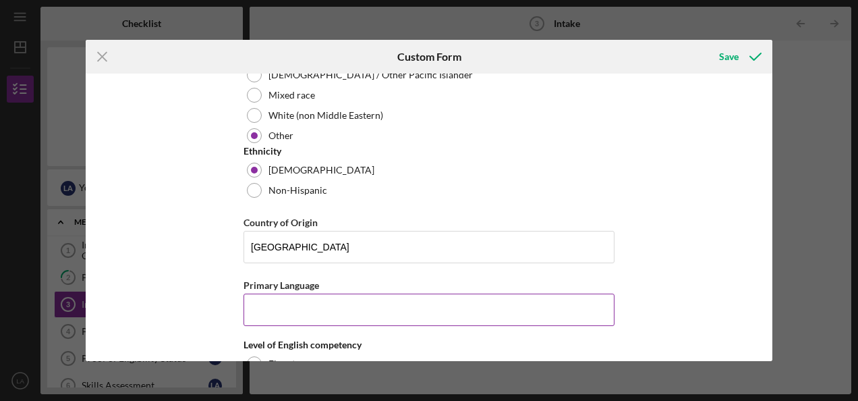
click at [273, 306] on input "Primary Language" at bounding box center [429, 309] width 371 height 32
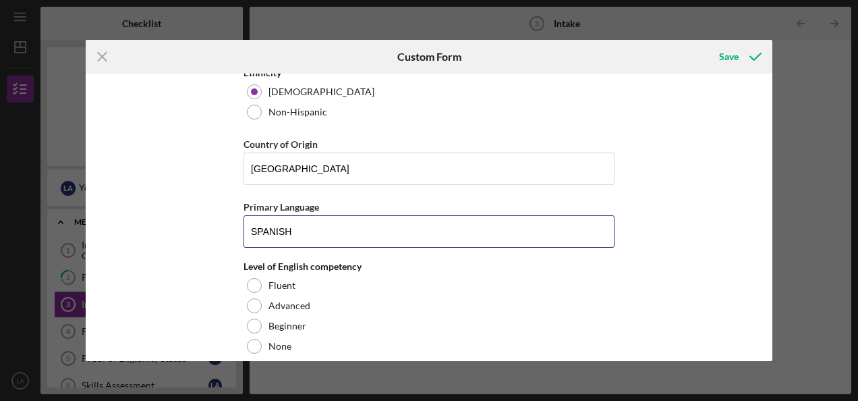
scroll to position [1349, 0]
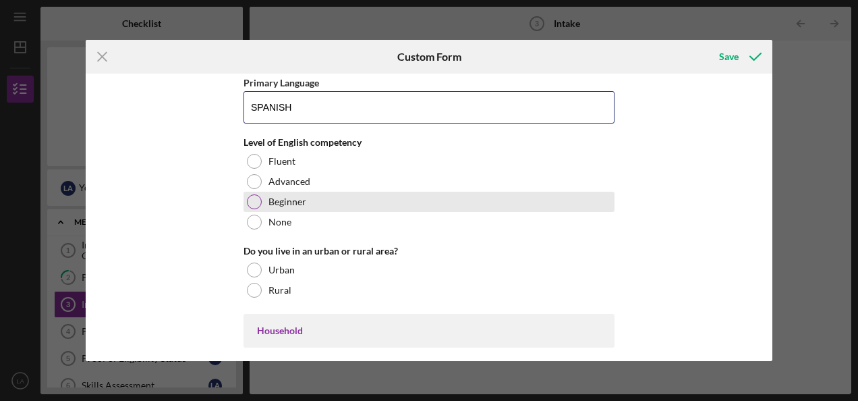
type input "SPANISH"
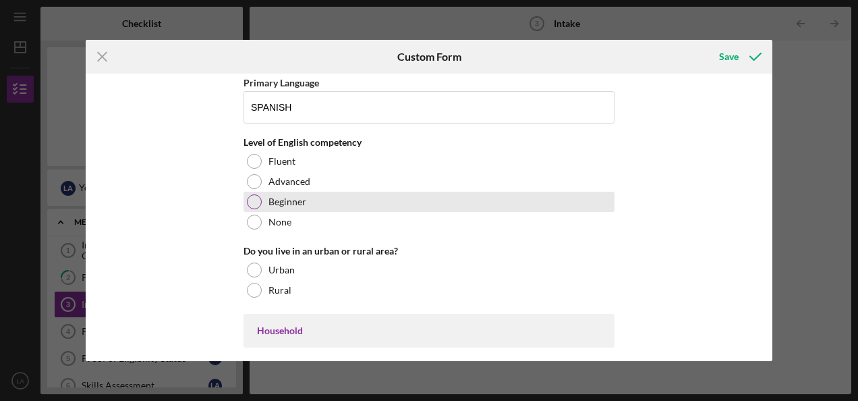
click at [262, 198] on div "Beginner" at bounding box center [429, 202] width 371 height 20
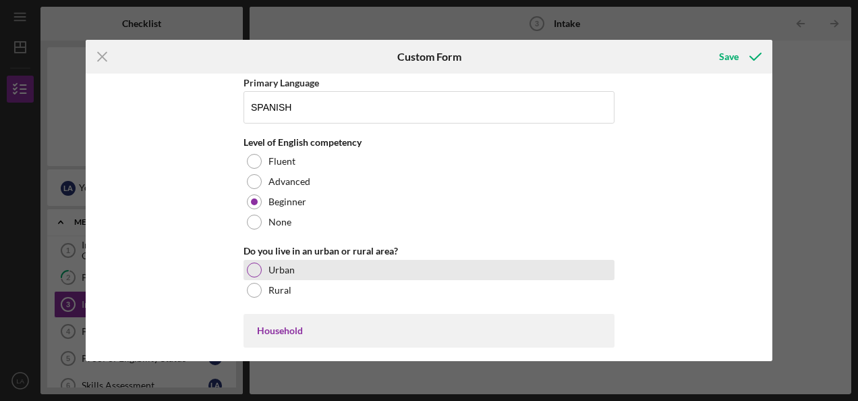
click at [252, 262] on div at bounding box center [254, 269] width 15 height 15
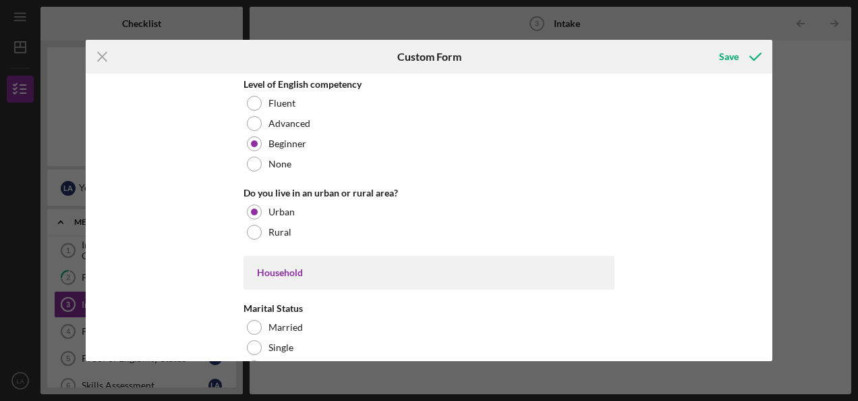
scroll to position [1484, 0]
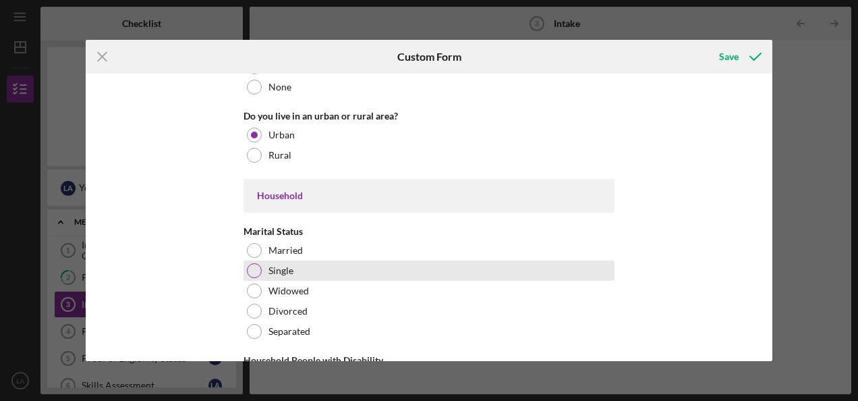
click at [255, 265] on div at bounding box center [254, 270] width 15 height 15
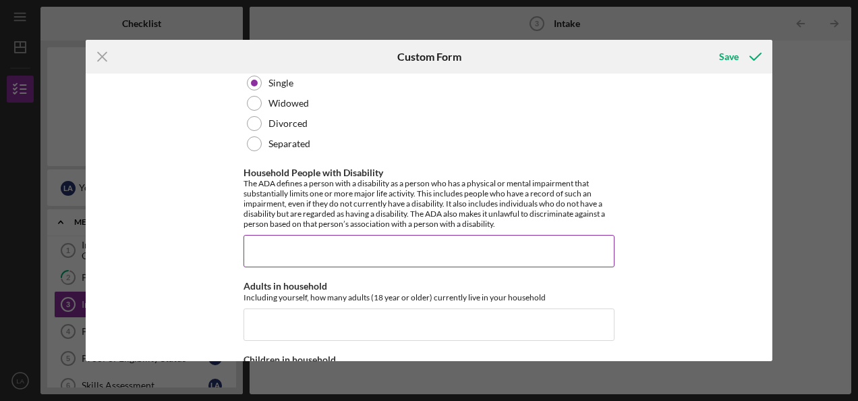
scroll to position [1686, 0]
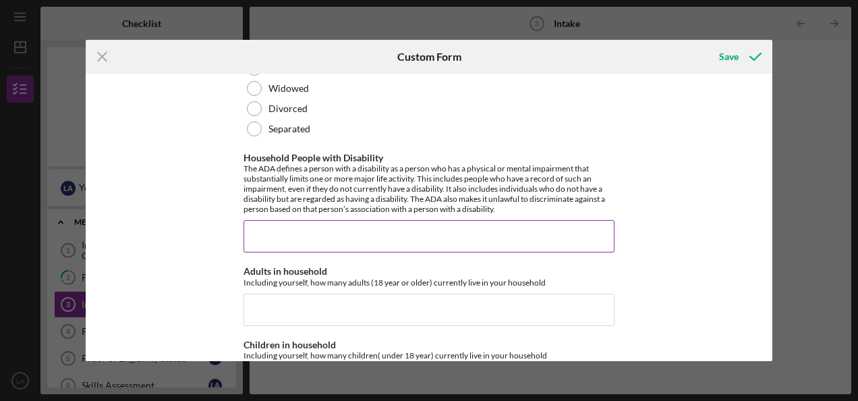
click at [289, 236] on input "Household People with Disability" at bounding box center [429, 236] width 371 height 32
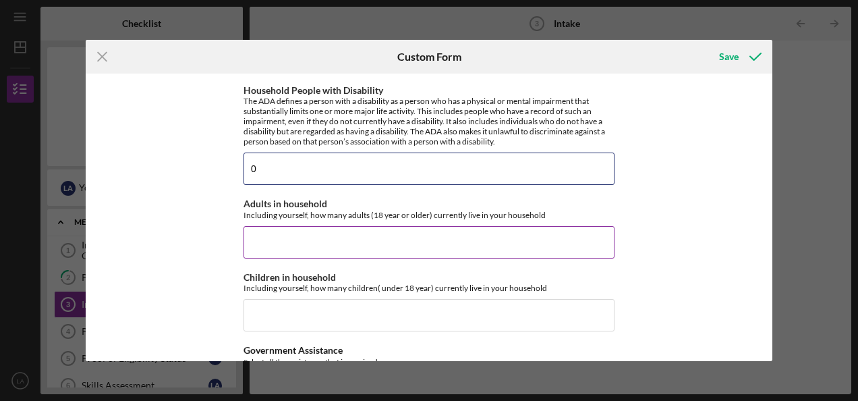
type input "0"
click at [277, 233] on input "Adults in household" at bounding box center [429, 242] width 371 height 32
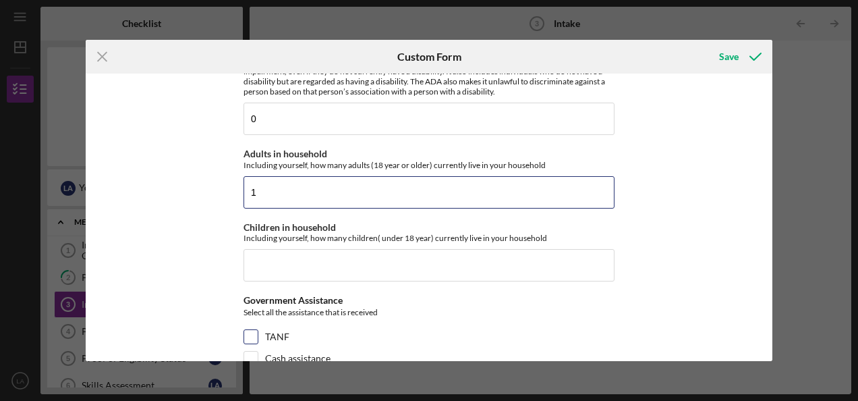
scroll to position [1889, 0]
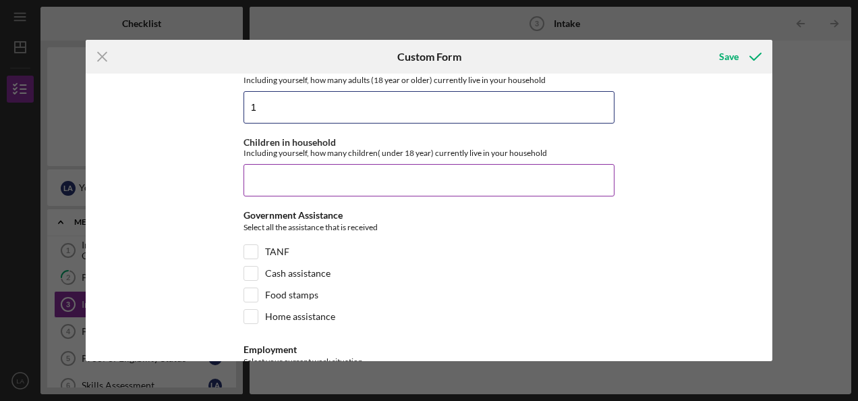
type input "1"
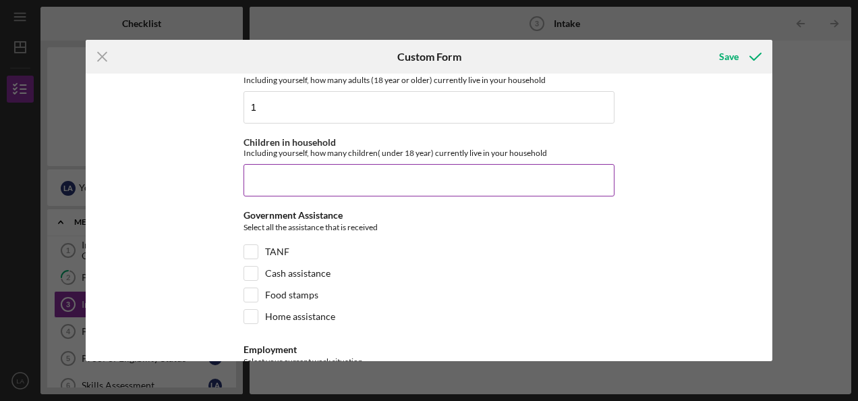
click at [268, 180] on input "Children in household" at bounding box center [429, 180] width 371 height 32
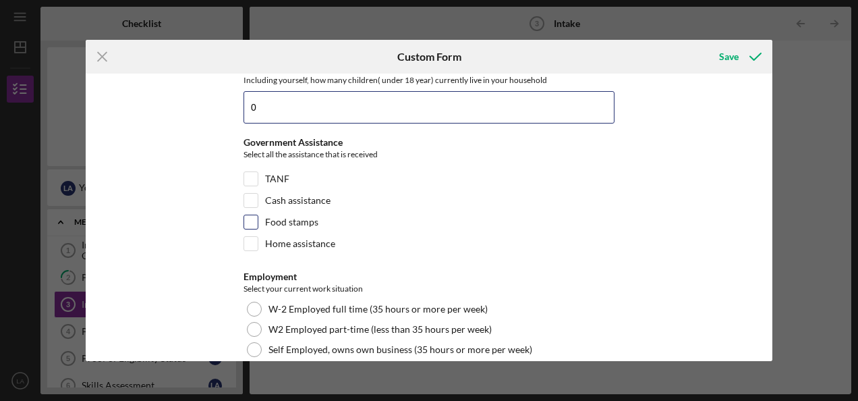
scroll to position [2024, 0]
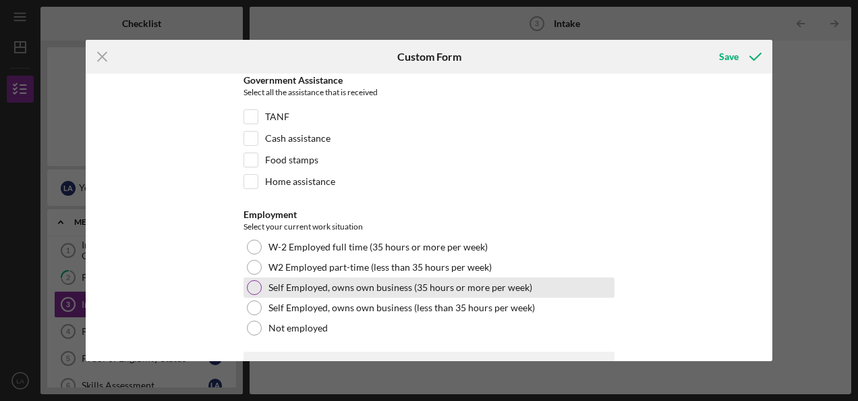
type input "0"
click at [254, 280] on div at bounding box center [254, 287] width 15 height 15
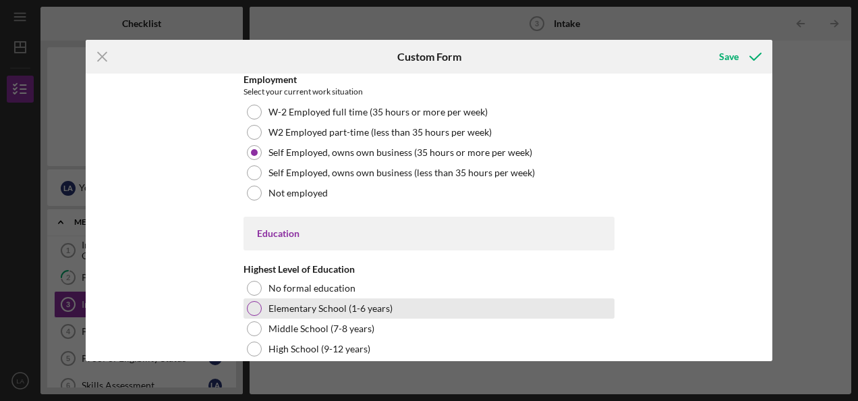
scroll to position [2226, 0]
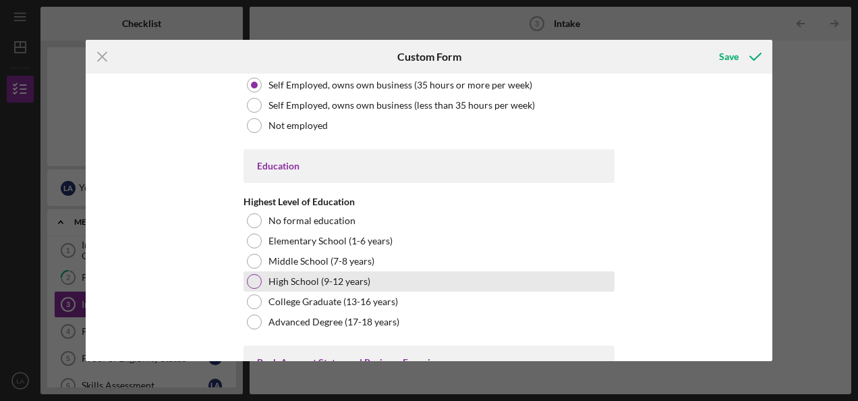
click at [251, 277] on div at bounding box center [254, 281] width 15 height 15
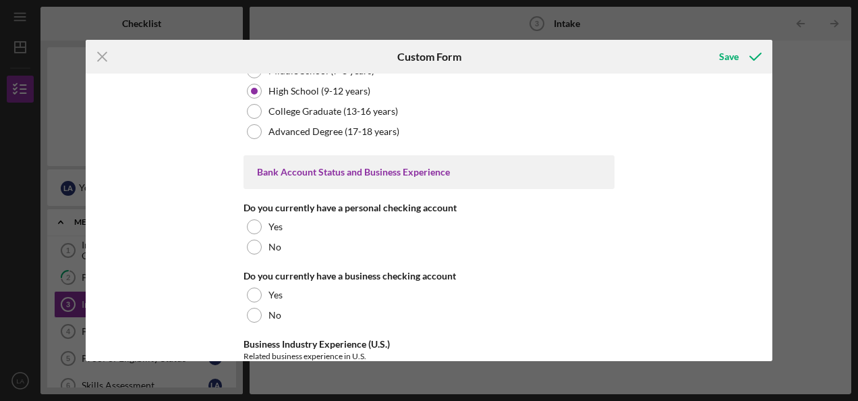
scroll to position [2428, 0]
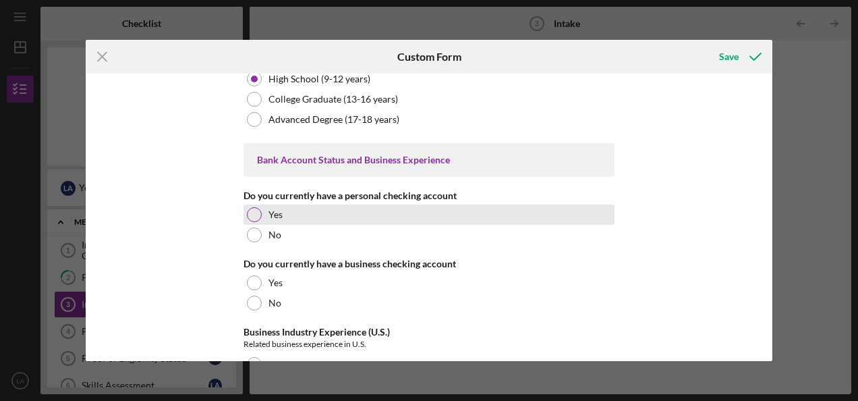
click at [252, 207] on div at bounding box center [254, 214] width 15 height 15
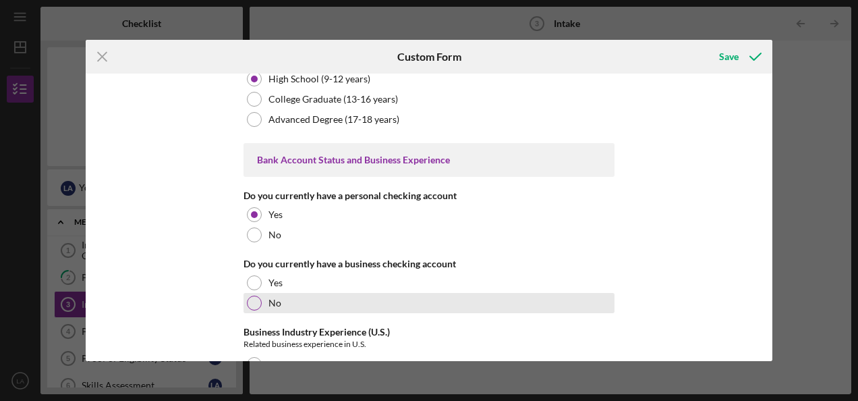
click at [255, 295] on div at bounding box center [254, 302] width 15 height 15
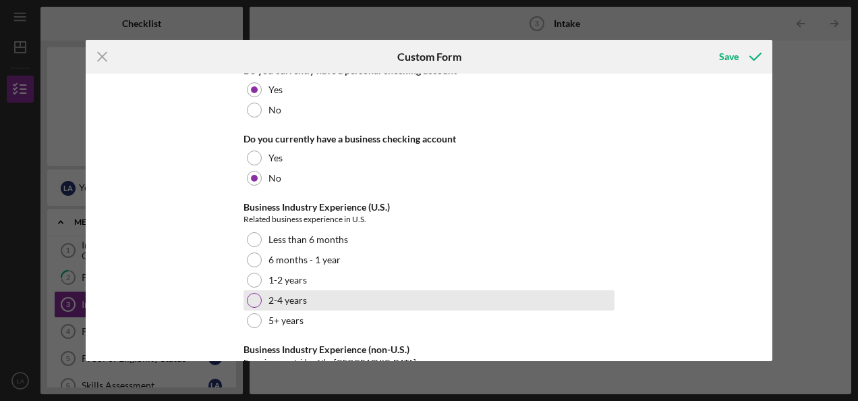
scroll to position [2563, 0]
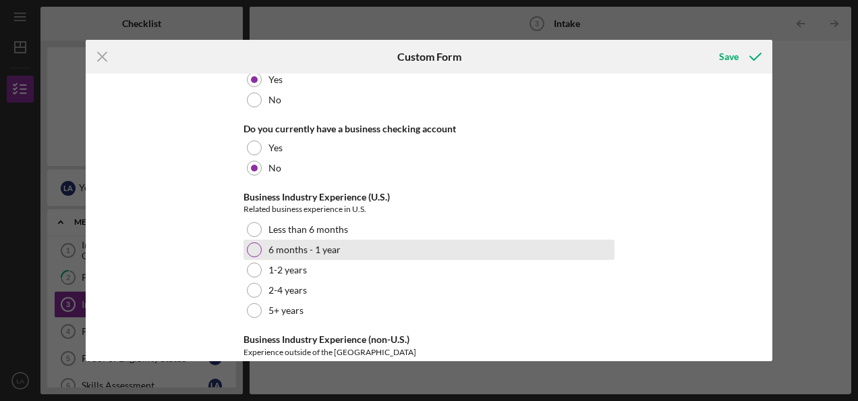
click at [254, 242] on div at bounding box center [254, 249] width 15 height 15
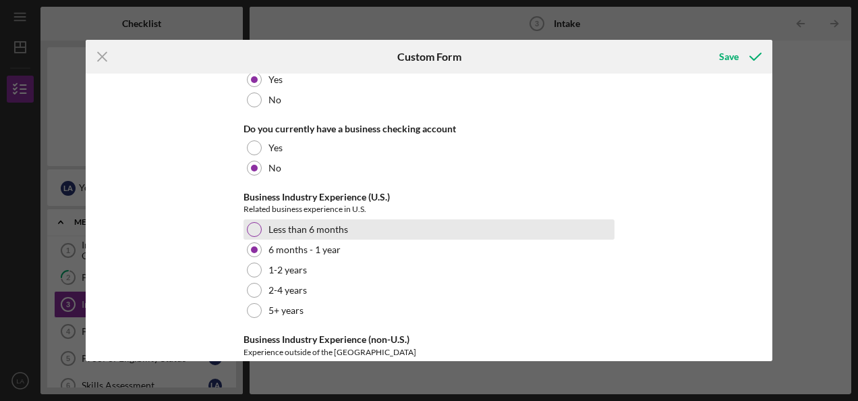
click at [255, 219] on div "Less than 6 months" at bounding box center [429, 229] width 371 height 20
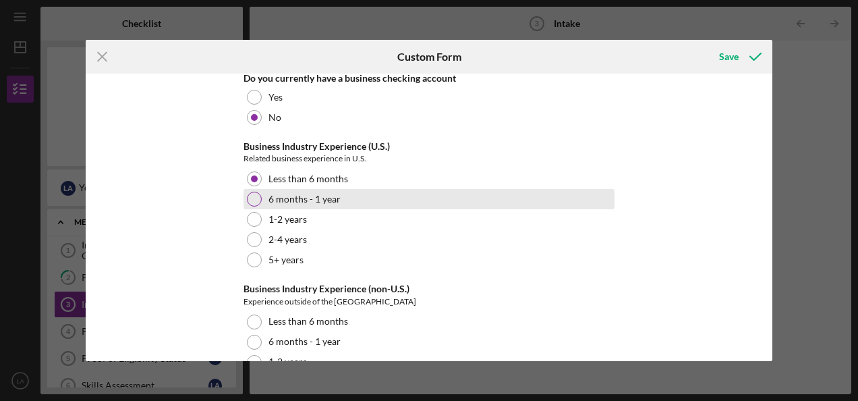
scroll to position [2677, 0]
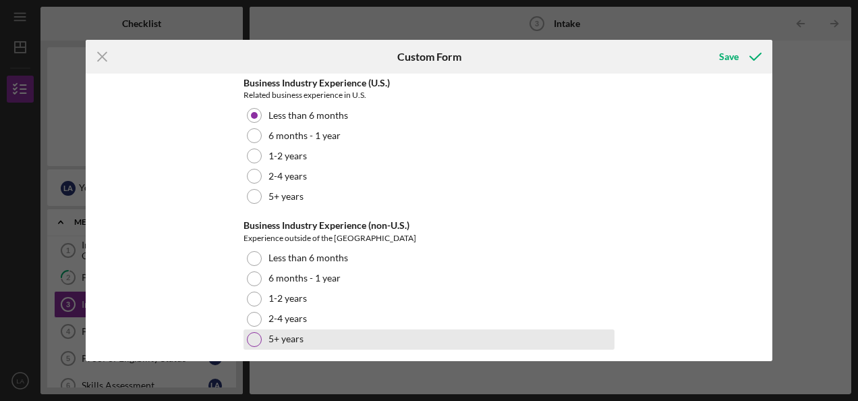
click at [252, 332] on div at bounding box center [254, 339] width 15 height 15
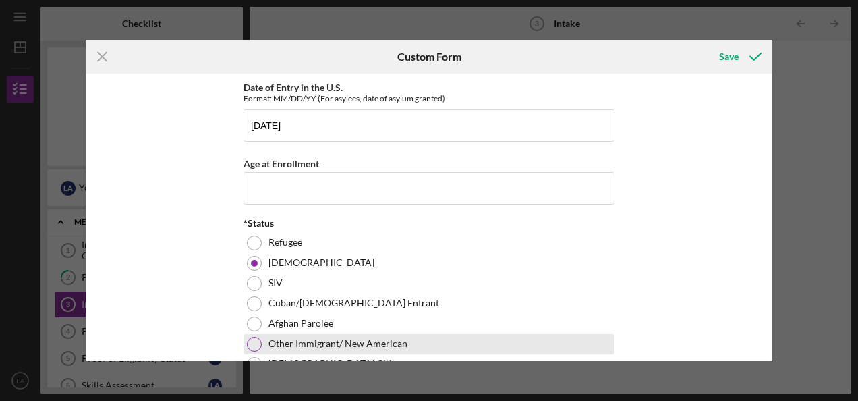
scroll to position [384, 0]
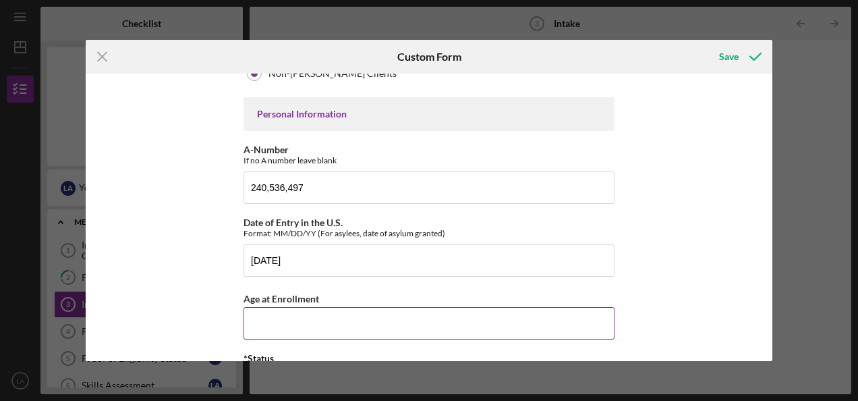
click at [326, 312] on input "Age at Enrollment" at bounding box center [429, 323] width 371 height 32
click at [719, 112] on div "Affiliate Office How did you hear about the program? Other Program Participant …" at bounding box center [429, 217] width 687 height 287
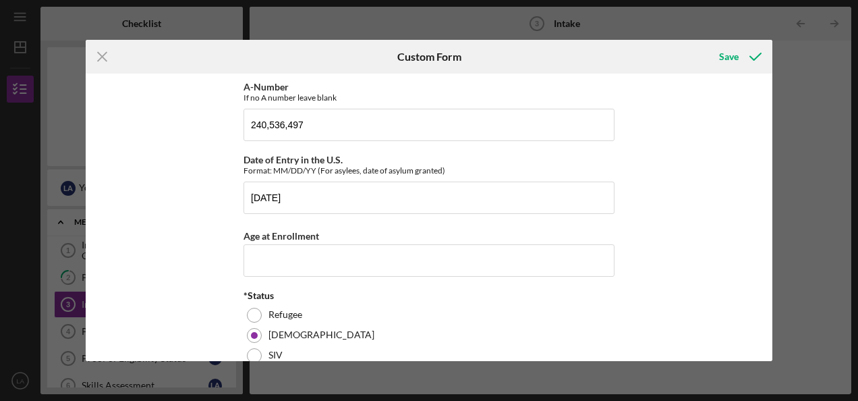
scroll to position [519, 0]
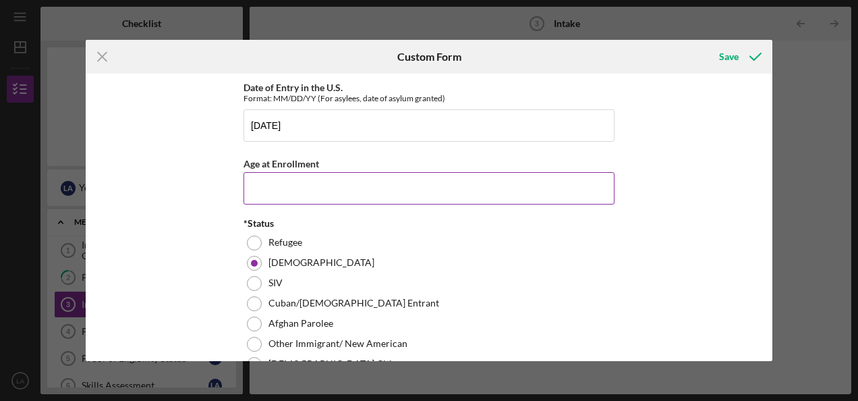
click at [303, 183] on input "Age at Enrollment" at bounding box center [429, 188] width 371 height 32
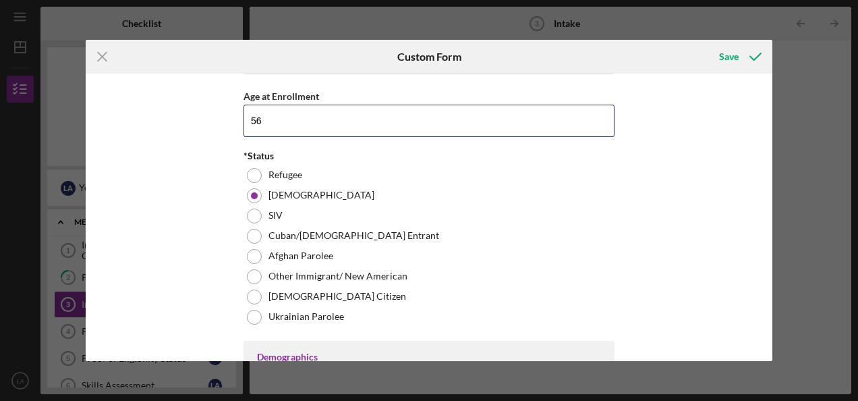
scroll to position [0, 0]
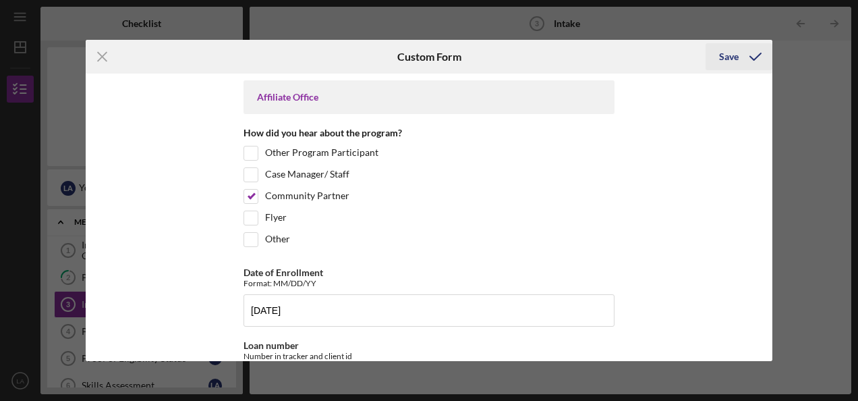
type input "56"
click at [725, 58] on div "Save" at bounding box center [729, 56] width 20 height 27
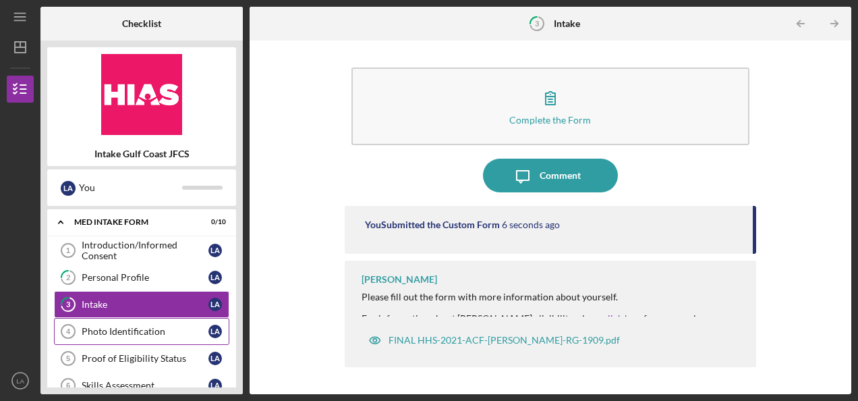
click at [130, 326] on div "Photo Identification" at bounding box center [145, 331] width 127 height 11
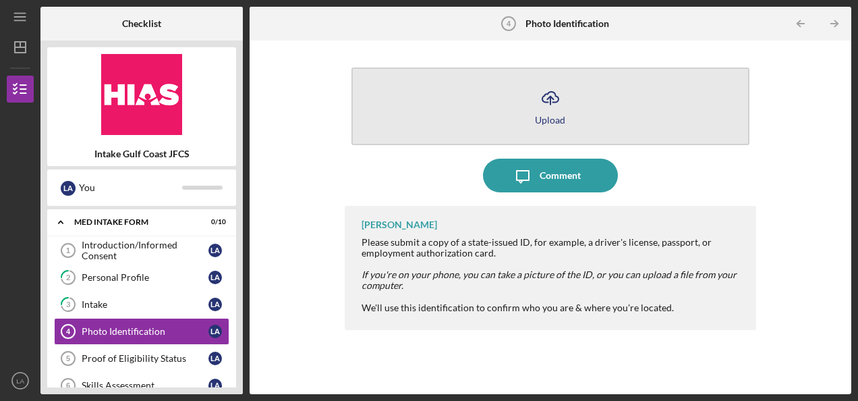
click at [514, 105] on button "Icon/Upload Upload" at bounding box center [550, 106] width 398 height 78
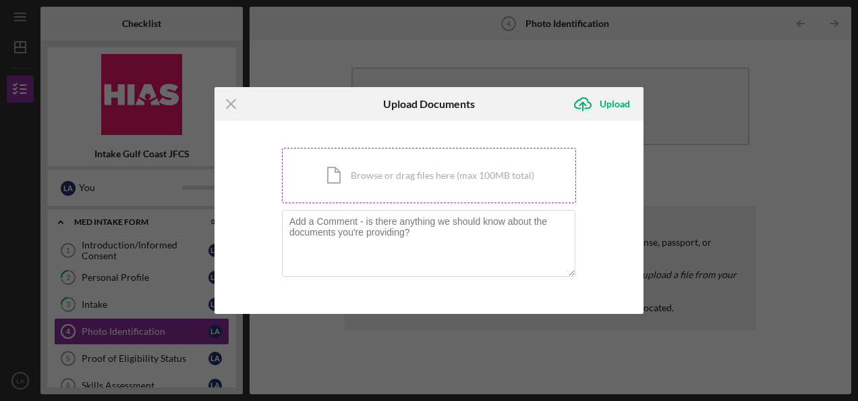
click at [378, 193] on div "Icon/Document Browse or drag files here (max 100MB total) Tap to choose files o…" at bounding box center [429, 175] width 294 height 55
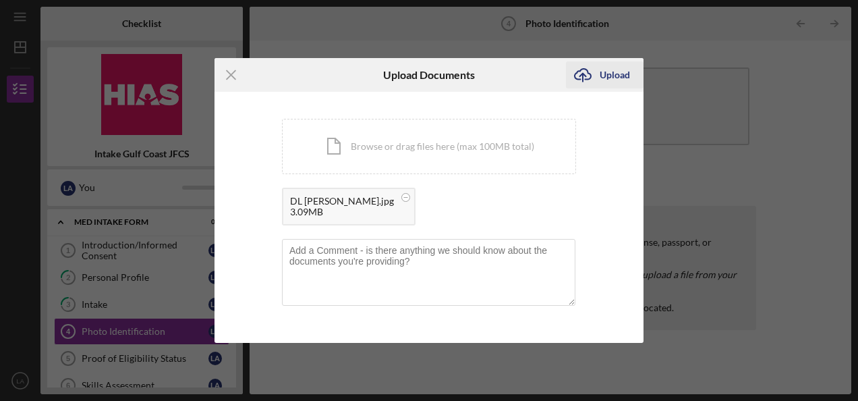
click at [610, 74] on div "Upload" at bounding box center [615, 74] width 30 height 27
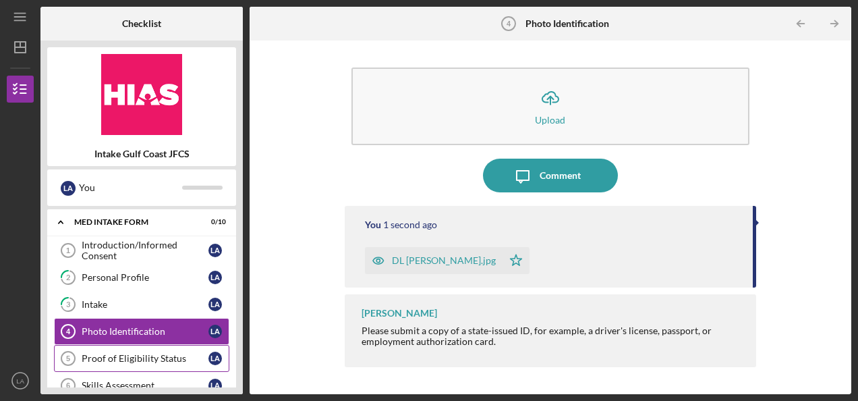
click at [125, 353] on div "Proof of Eligibility Status" at bounding box center [145, 358] width 127 height 11
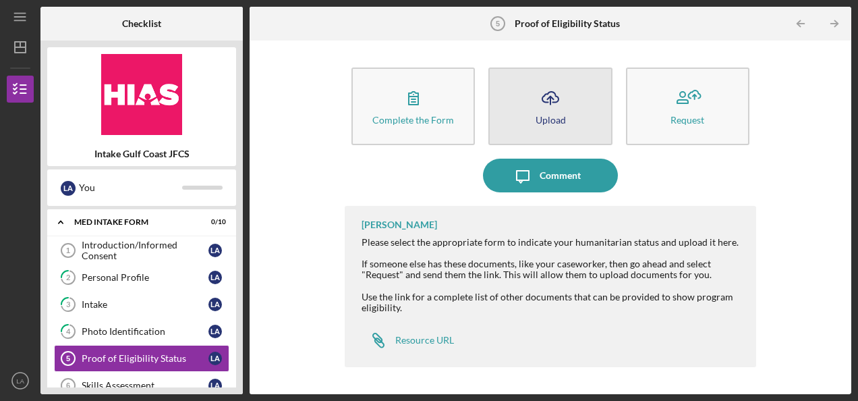
click at [547, 90] on icon "Icon/Upload" at bounding box center [551, 98] width 34 height 34
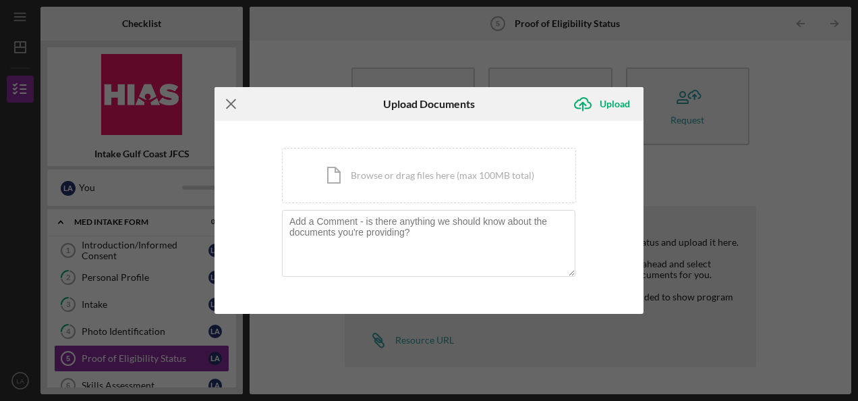
click at [231, 110] on icon "Icon/Menu Close" at bounding box center [232, 104] width 34 height 34
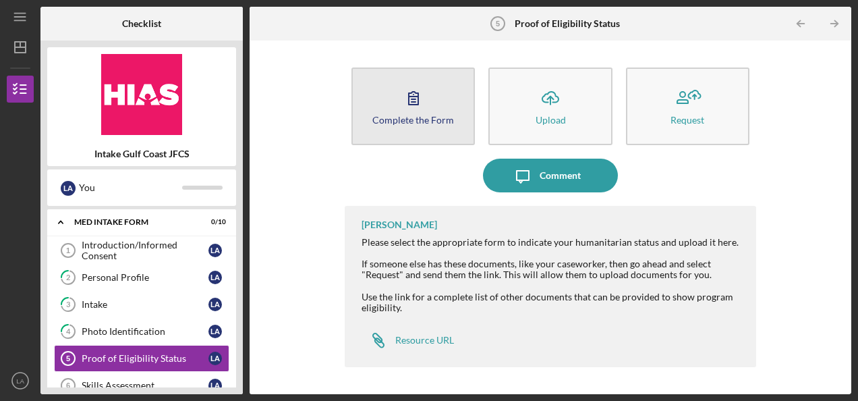
click at [409, 109] on icon "button" at bounding box center [414, 98] width 34 height 34
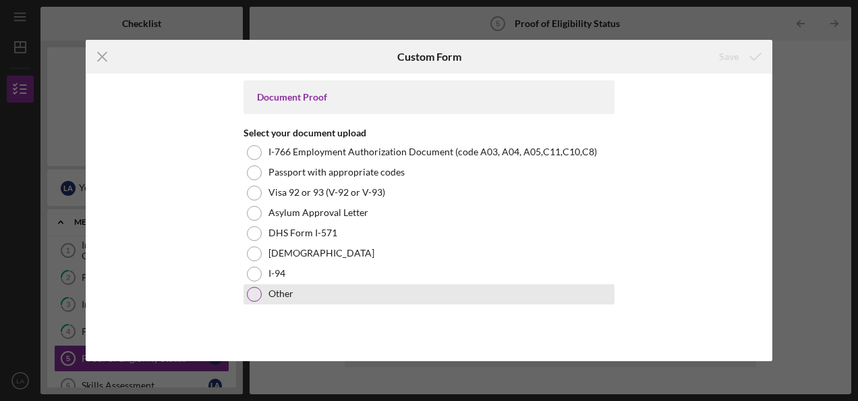
click at [264, 289] on div "Other" at bounding box center [429, 294] width 371 height 20
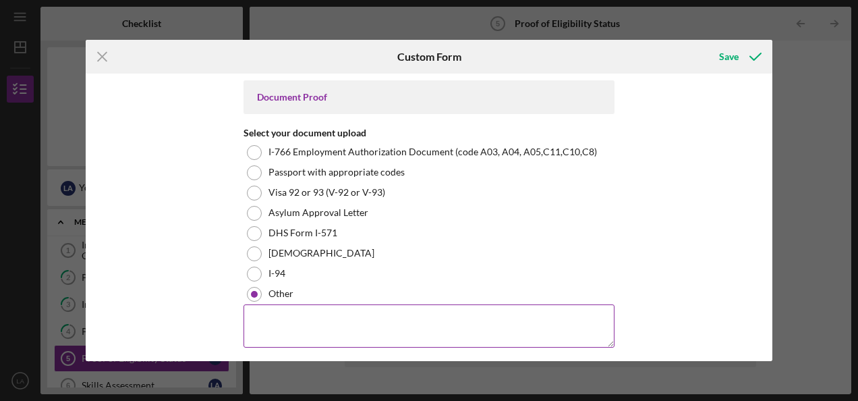
click at [277, 321] on textarea at bounding box center [429, 325] width 371 height 43
type textarea "Asylum Form Application"
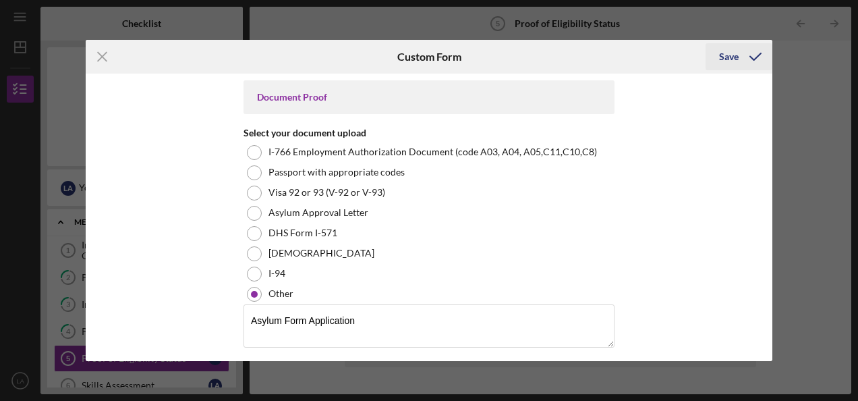
drag, startPoint x: 724, startPoint y: 58, endPoint x: 714, endPoint y: 63, distance: 11.5
click at [722, 59] on div "Save" at bounding box center [729, 56] width 20 height 27
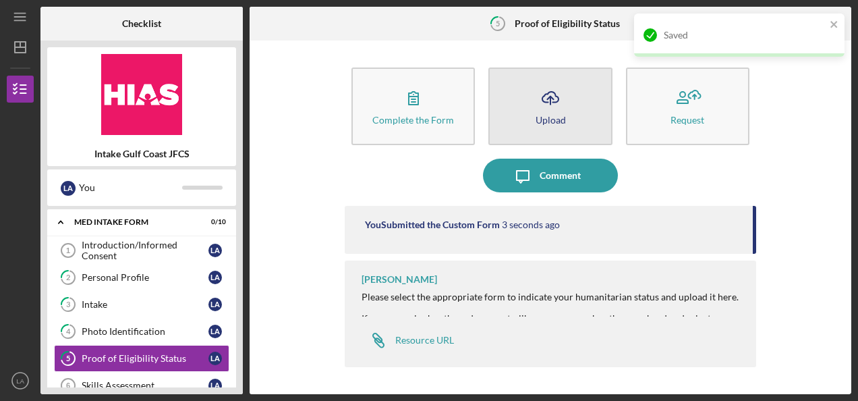
click at [560, 92] on icon "Icon/Upload" at bounding box center [551, 98] width 34 height 34
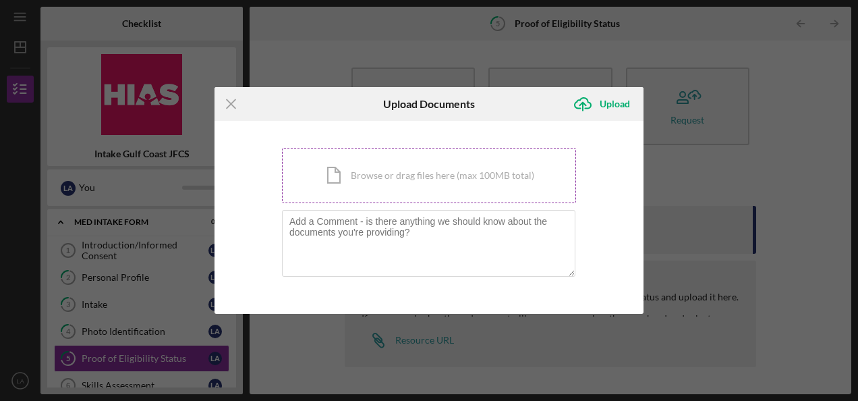
click at [394, 171] on div "Icon/Document Browse or drag files here (max 100MB total) Tap to choose files o…" at bounding box center [429, 175] width 294 height 55
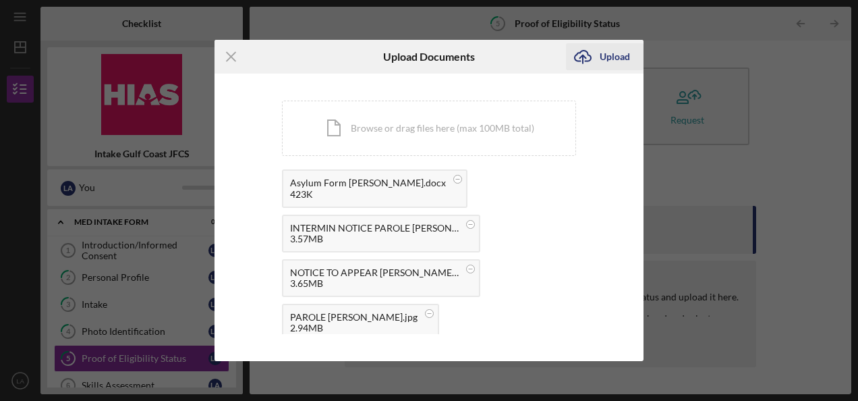
click at [588, 54] on icon "submit" at bounding box center [583, 56] width 16 height 10
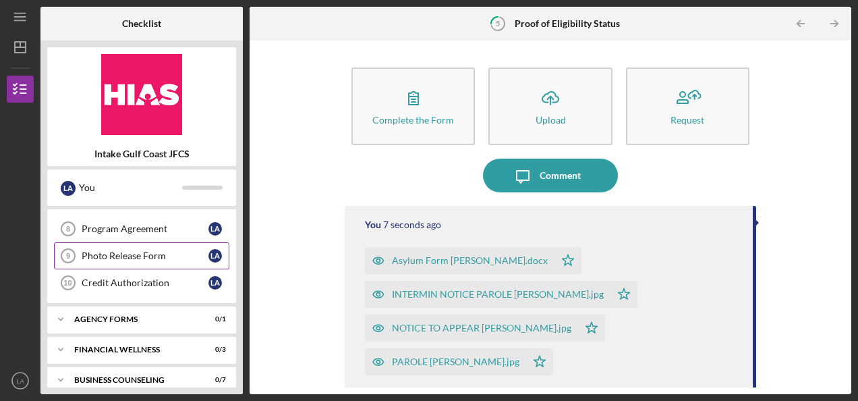
scroll to position [219, 0]
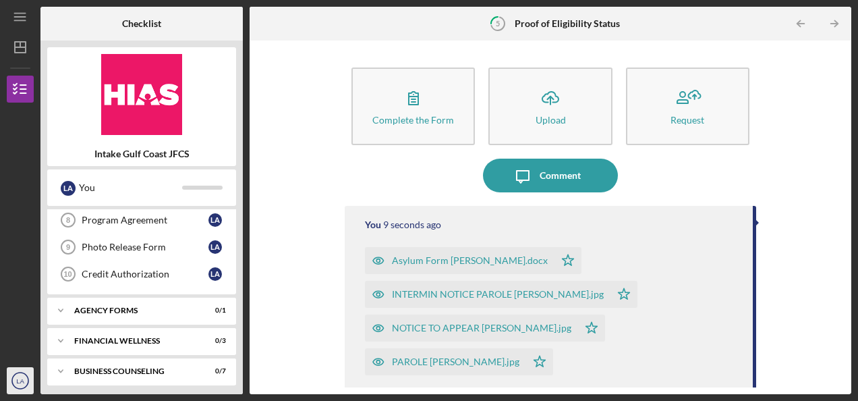
click at [24, 375] on icon "LA" at bounding box center [20, 381] width 27 height 34
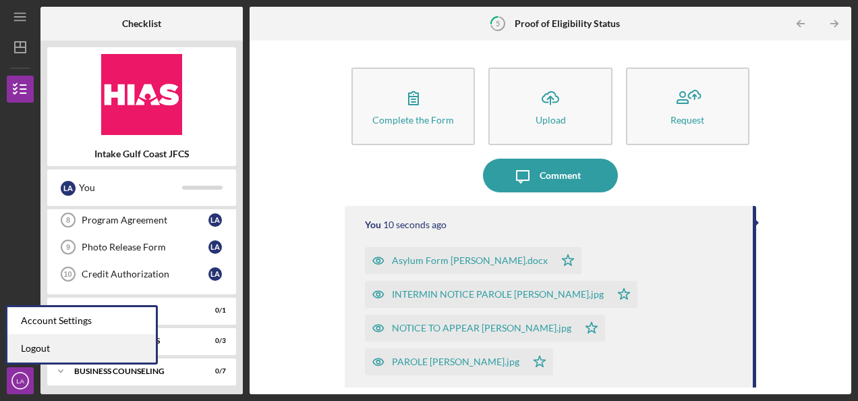
click at [54, 349] on link "Logout" at bounding box center [81, 349] width 148 height 28
